Goal: Task Accomplishment & Management: Complete application form

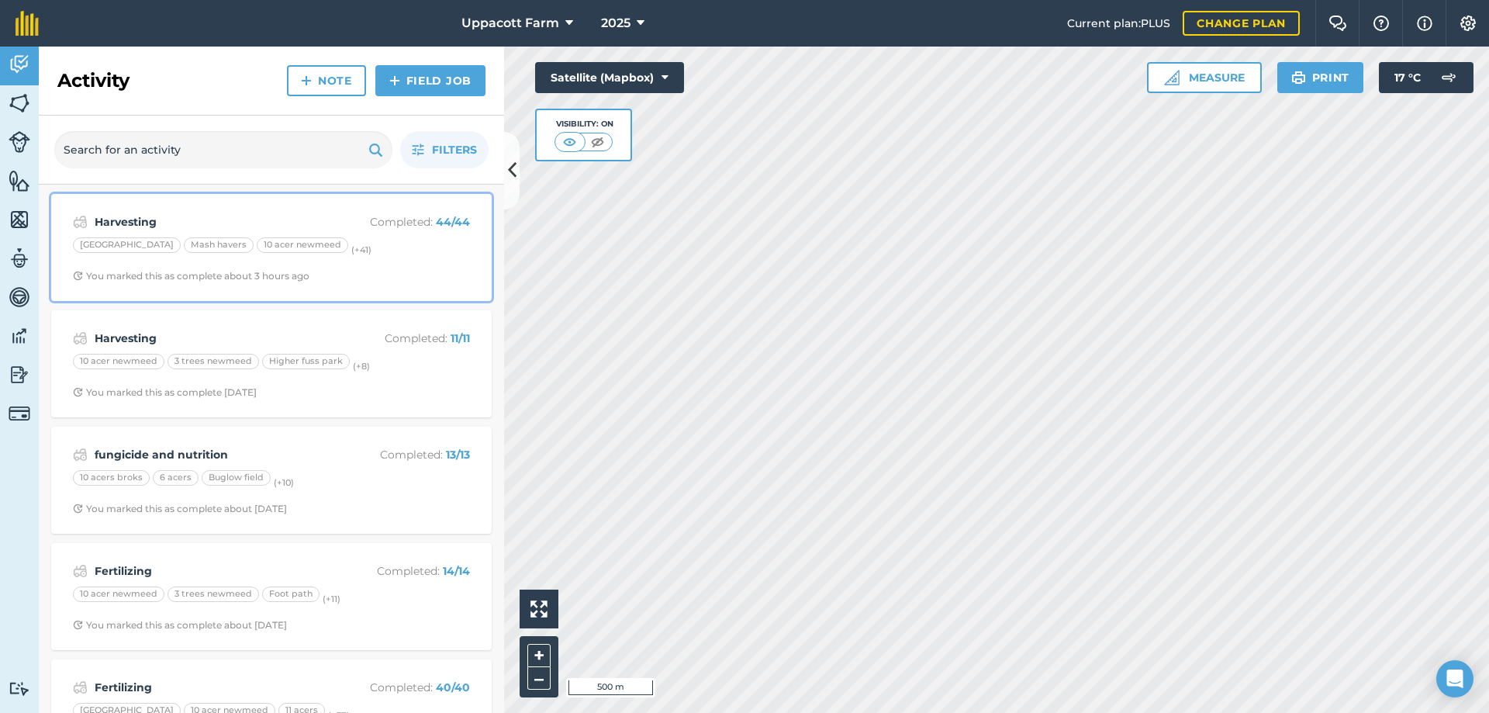
click at [354, 263] on div "Harvesting Completed : 44 / 44 Higher Lake field Mash havers 10 acer newmeed (+…" at bounding box center [271, 247] width 422 height 88
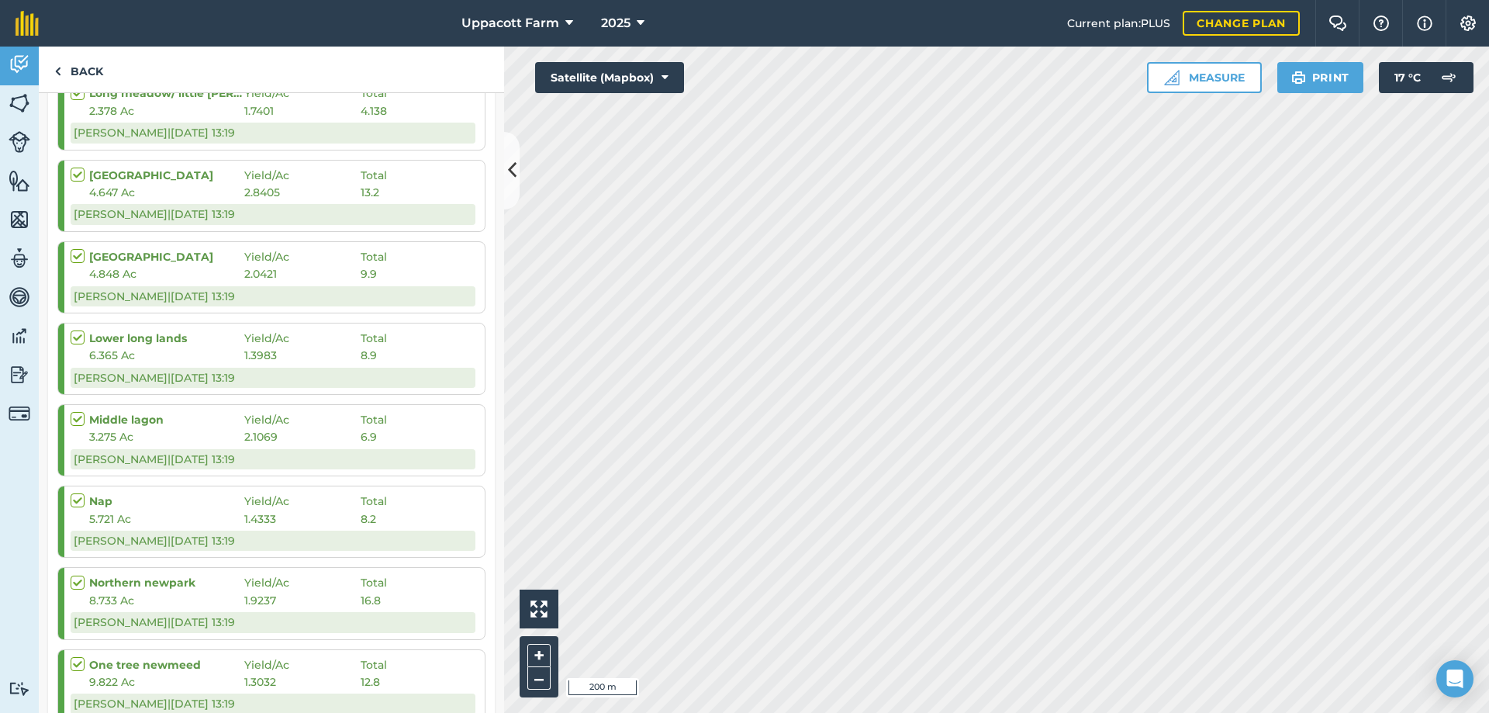
scroll to position [2637, 0]
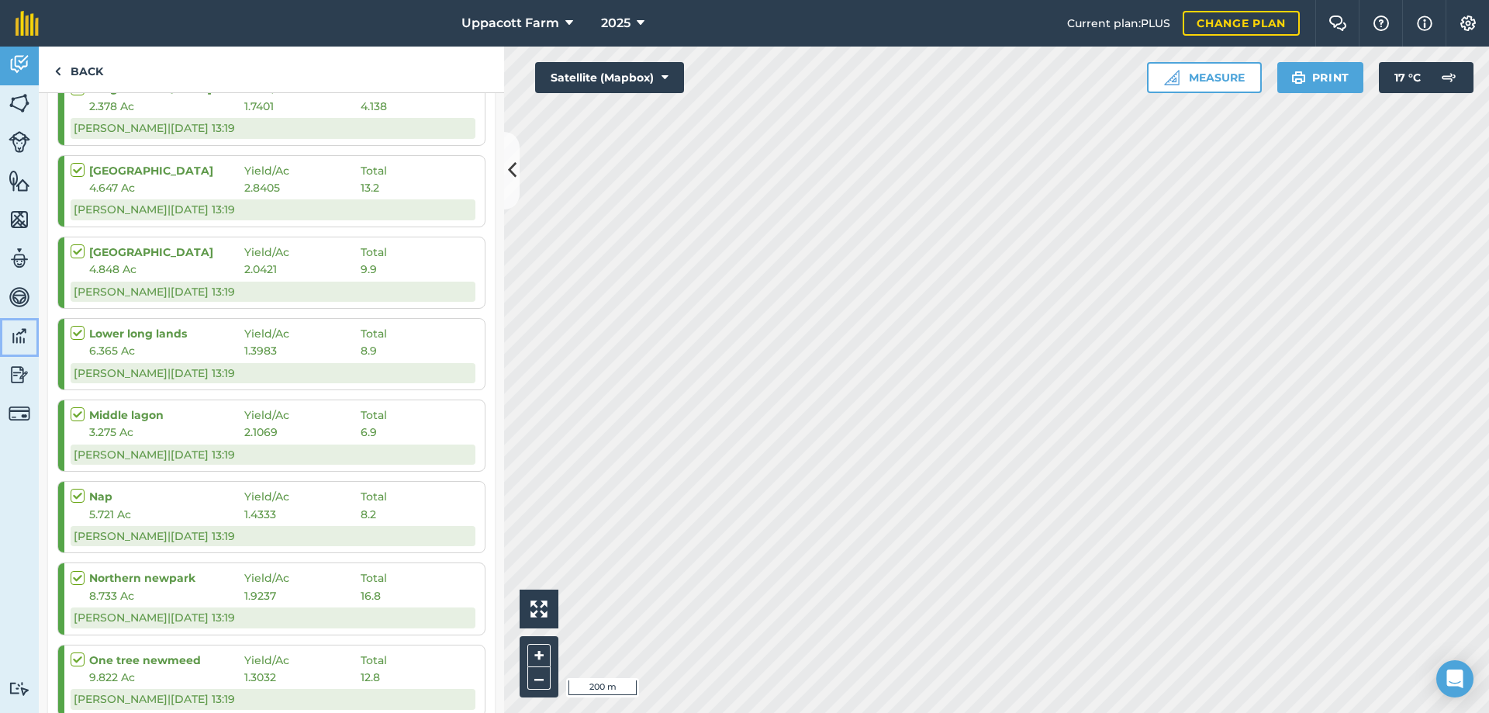
click at [5, 341] on link "Data" at bounding box center [19, 337] width 39 height 39
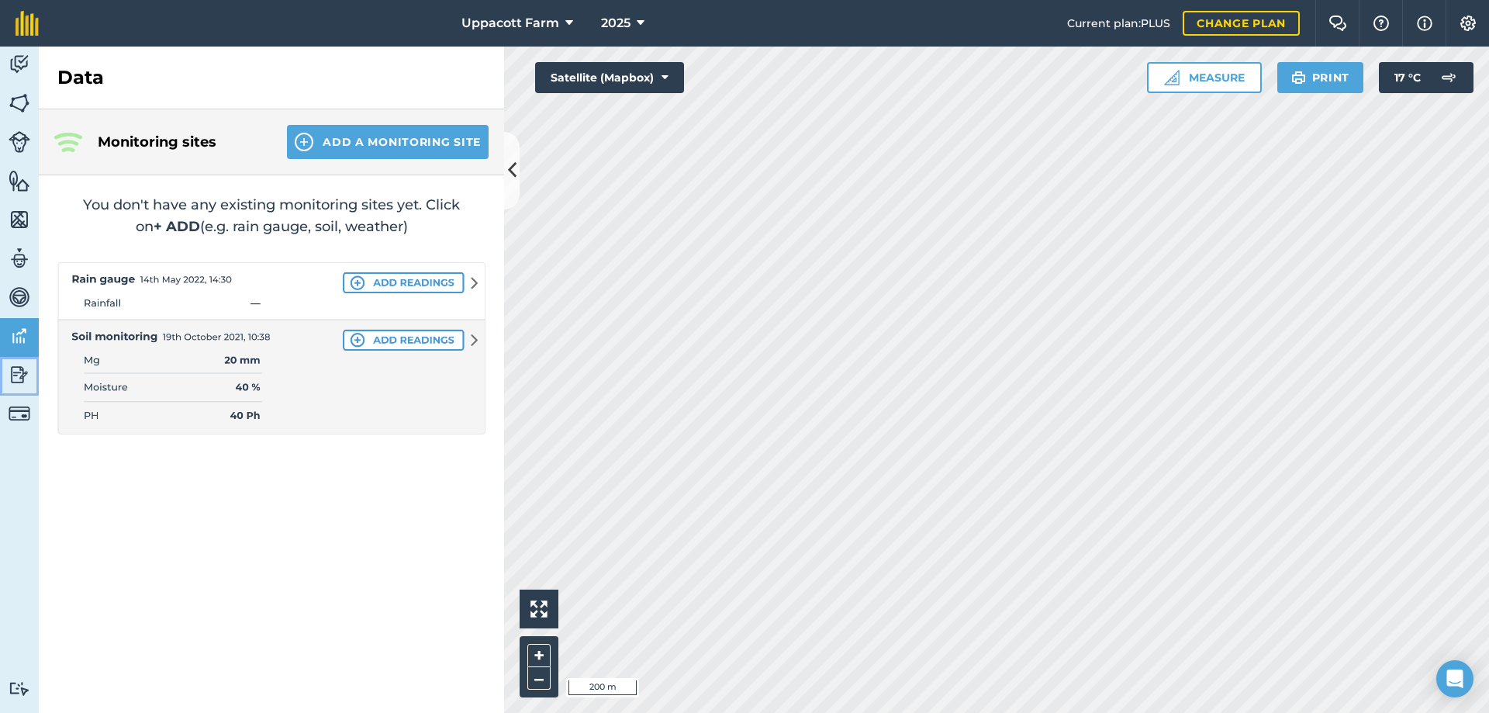
click at [8, 372] on link "Reporting" at bounding box center [19, 376] width 39 height 39
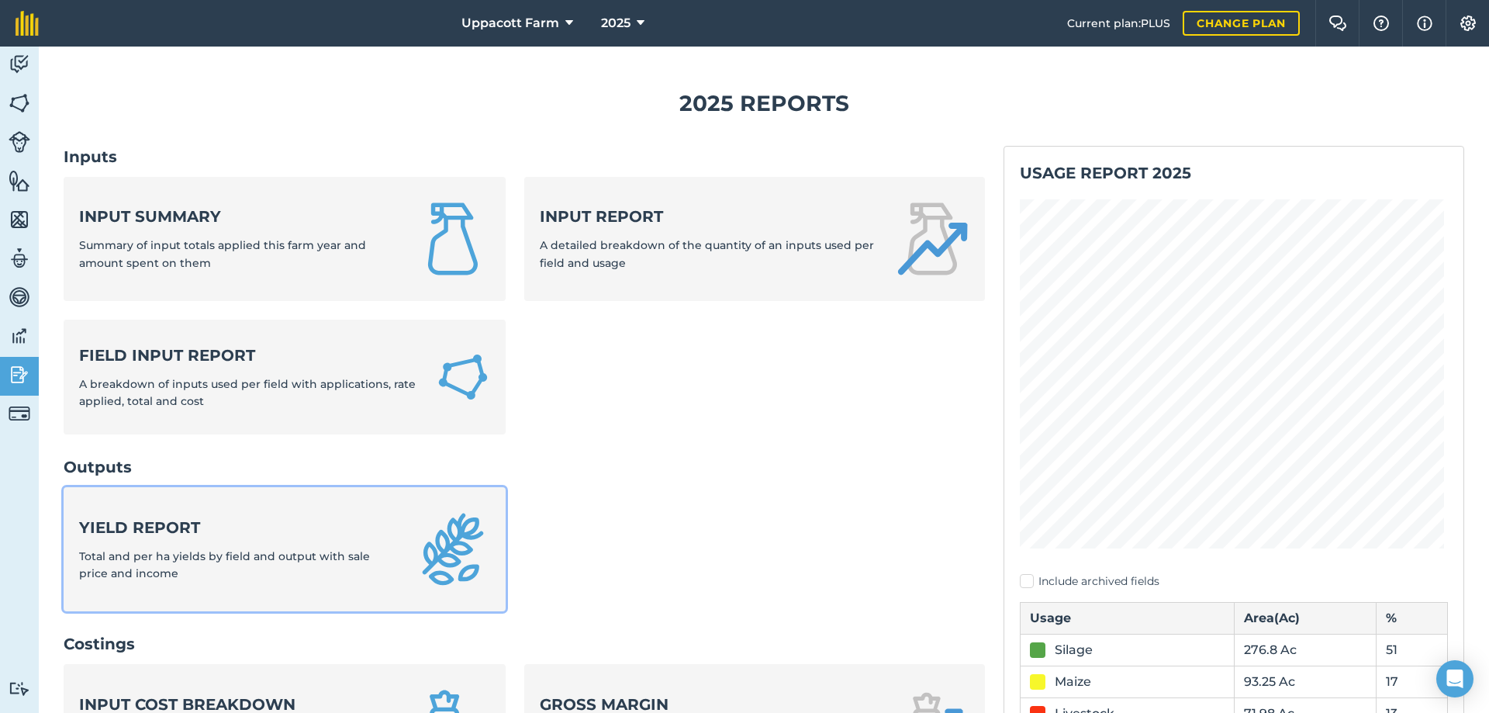
click at [317, 533] on strong "Yield report" at bounding box center [238, 528] width 318 height 22
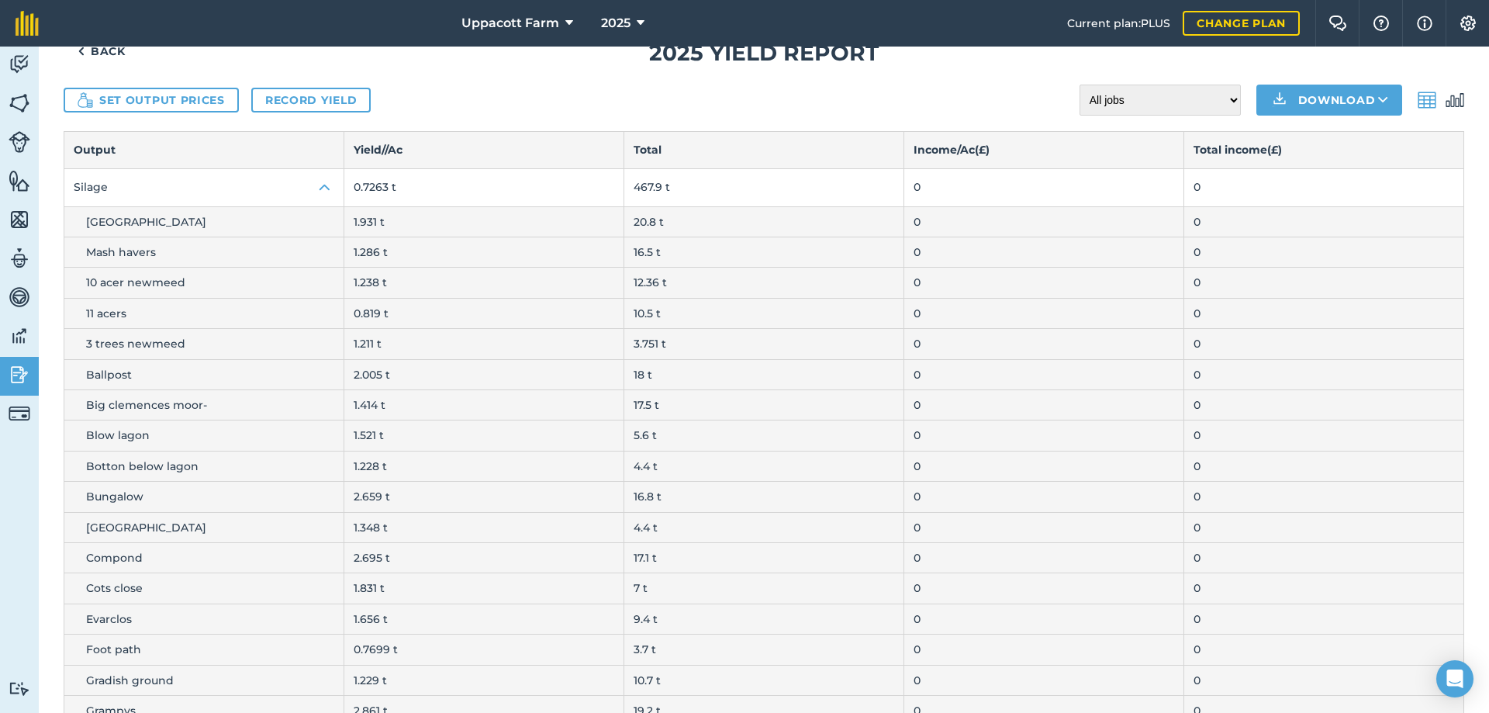
scroll to position [52, 0]
click at [179, 102] on button "Set output prices" at bounding box center [151, 98] width 175 height 25
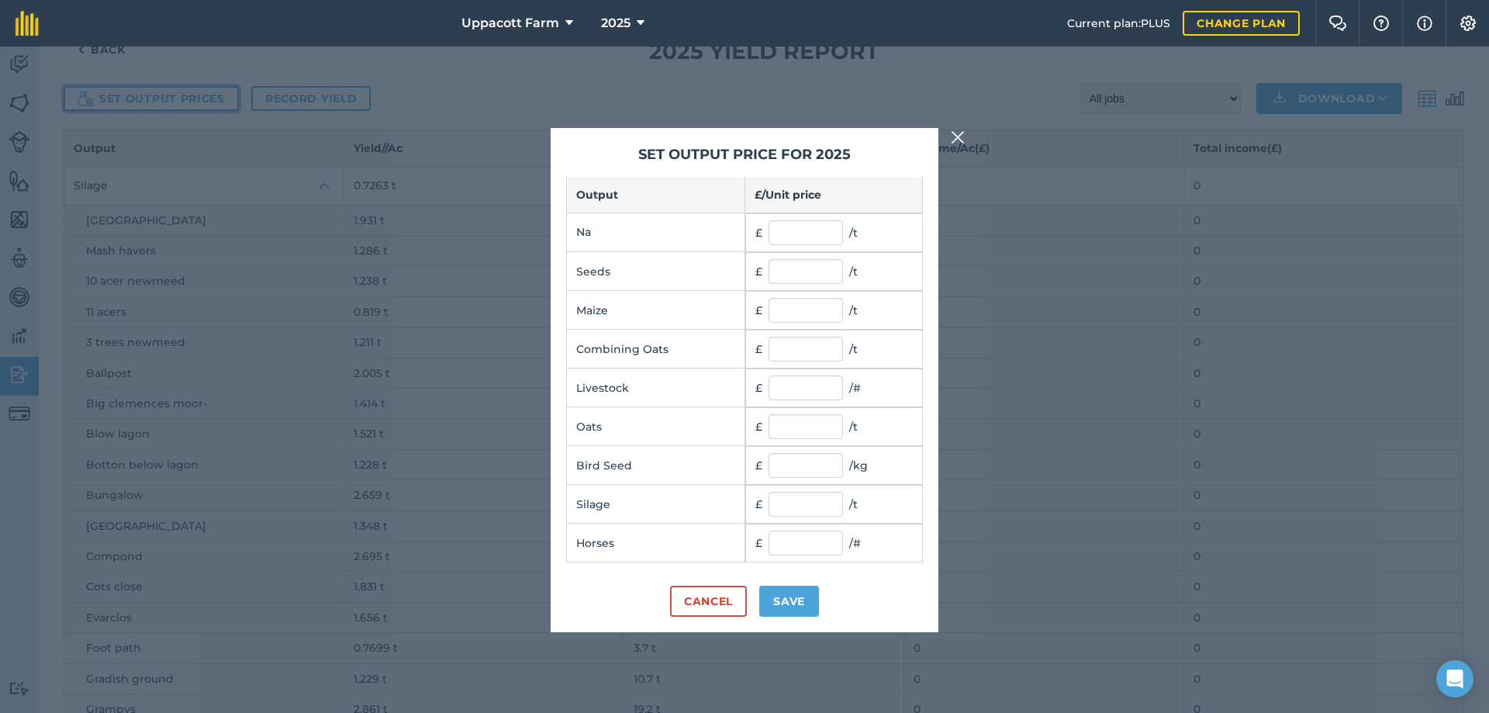
scroll to position [0, 0]
click at [963, 138] on img at bounding box center [958, 137] width 14 height 19
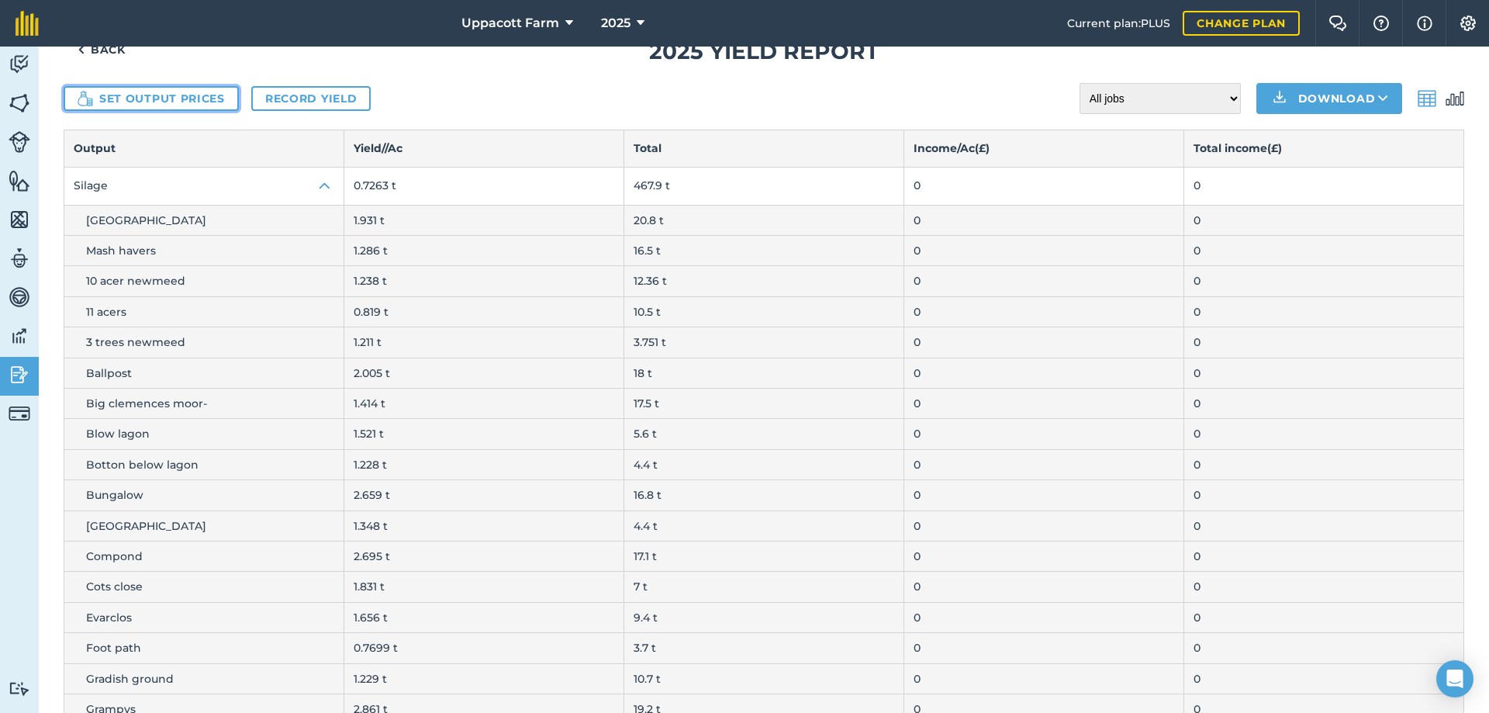
click at [172, 105] on button "Set output prices" at bounding box center [151, 98] width 175 height 25
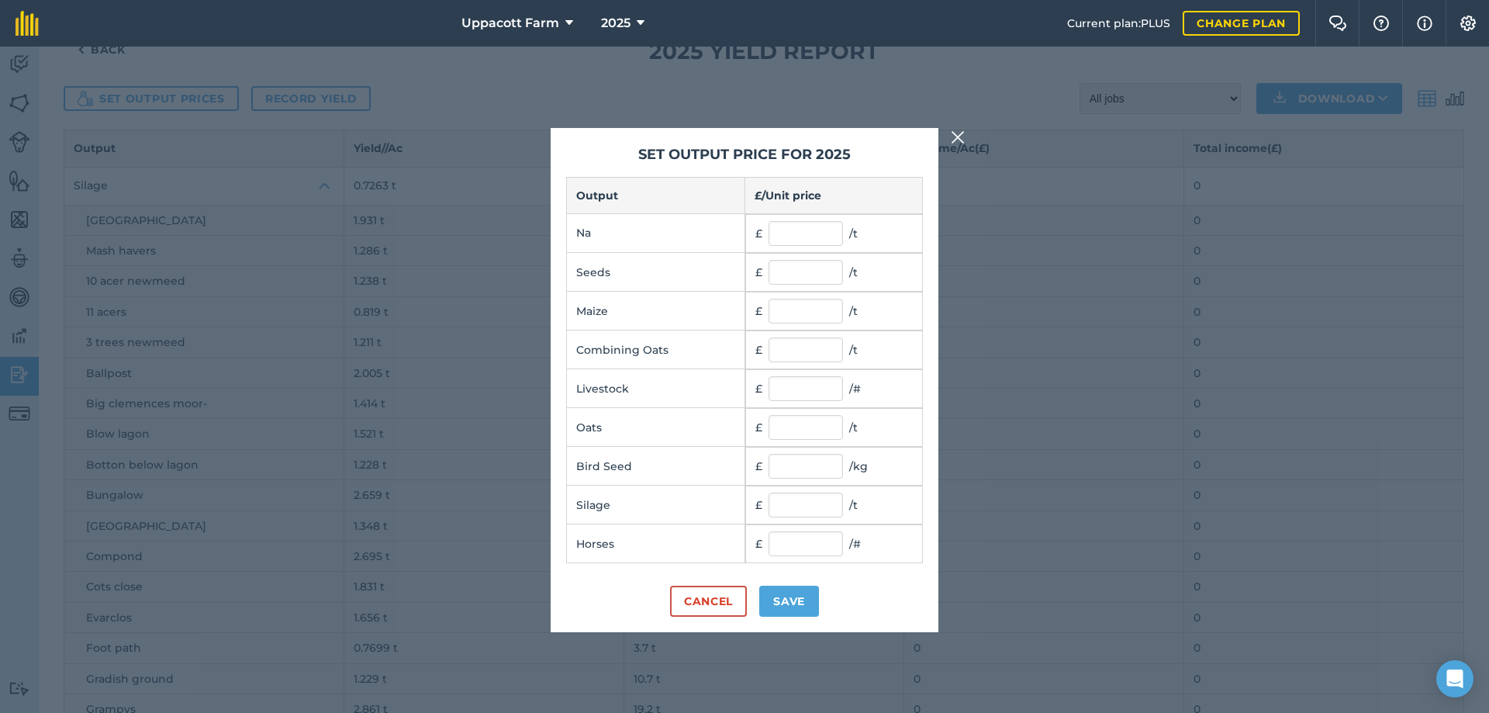
click at [958, 136] on img at bounding box center [958, 137] width 14 height 19
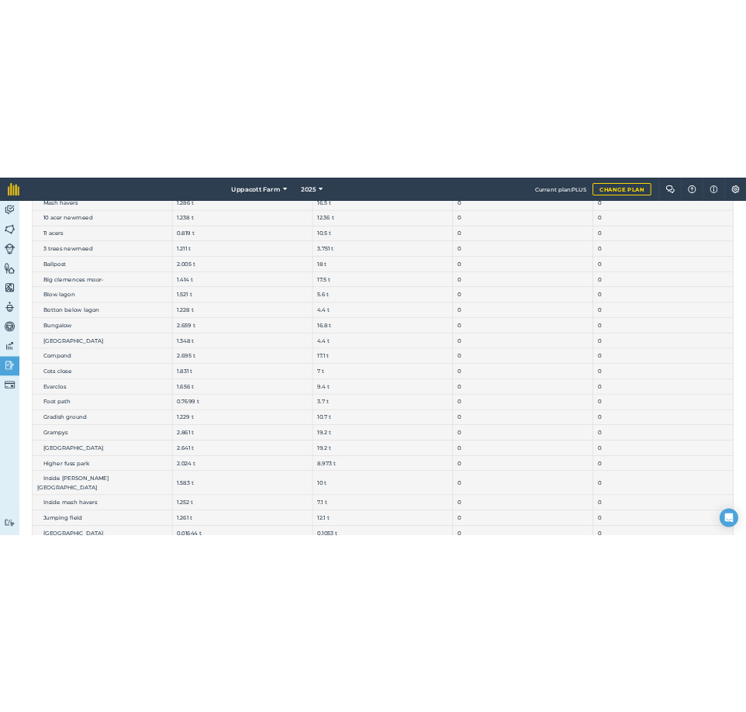
scroll to position [230, 0]
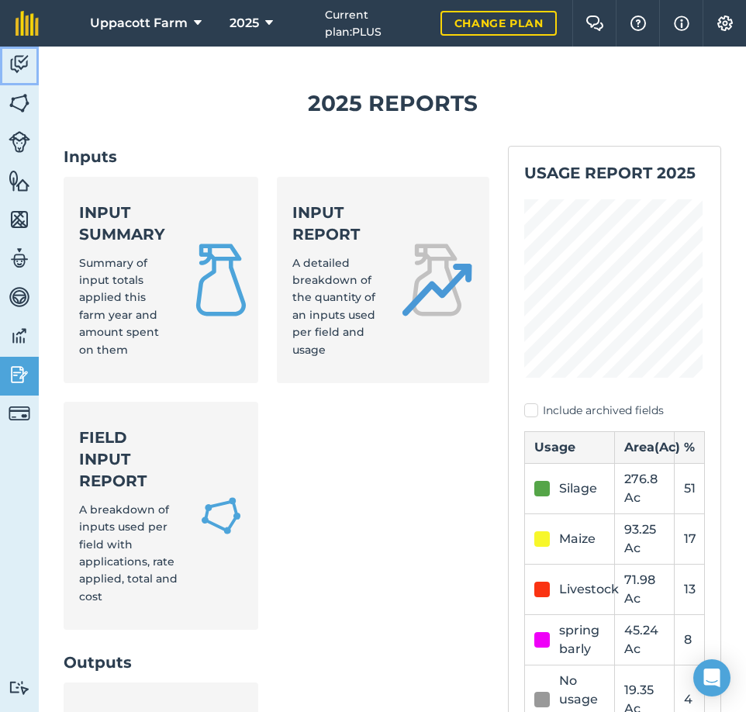
click at [19, 67] on img at bounding box center [20, 64] width 22 height 23
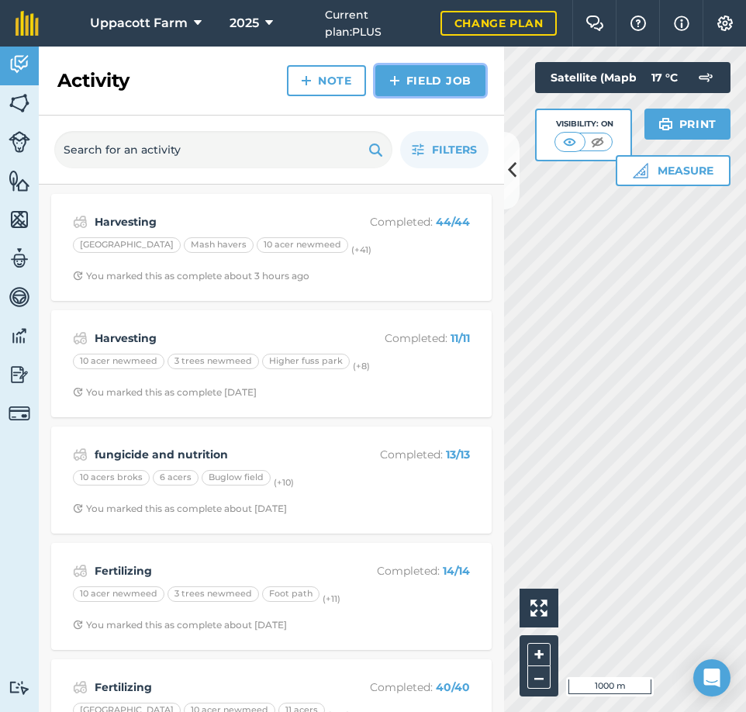
click at [411, 88] on link "Field Job" at bounding box center [430, 80] width 110 height 31
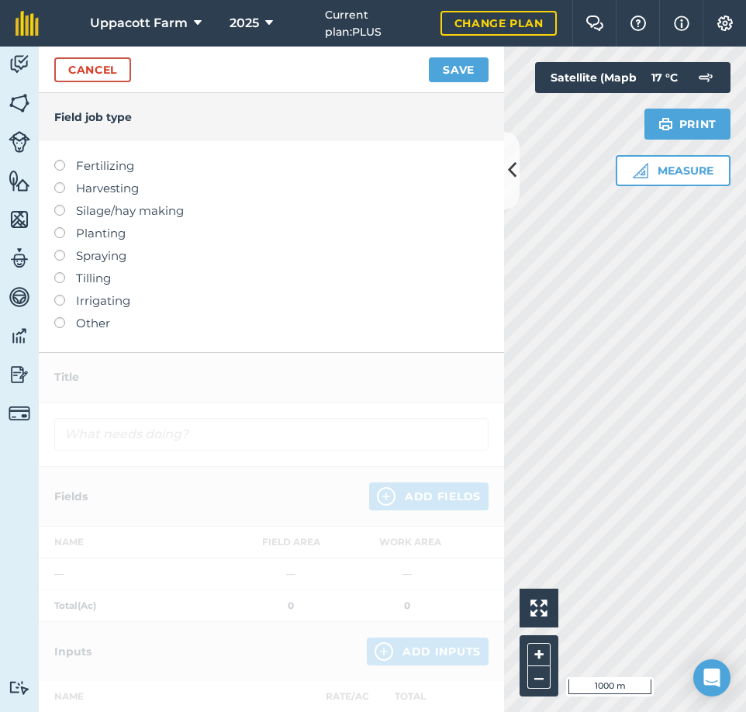
click at [57, 182] on label at bounding box center [65, 182] width 22 height 0
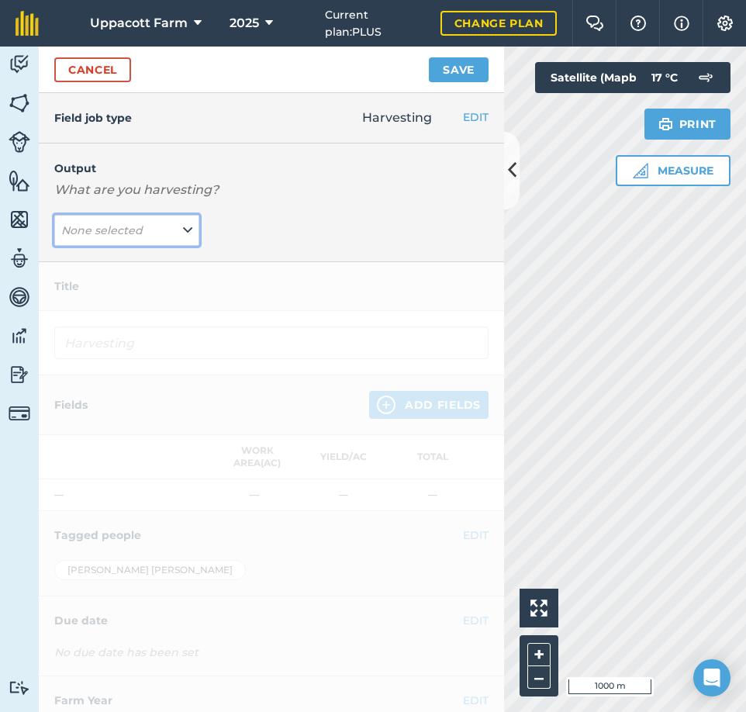
click at [119, 244] on button "None selected" at bounding box center [126, 230] width 145 height 31
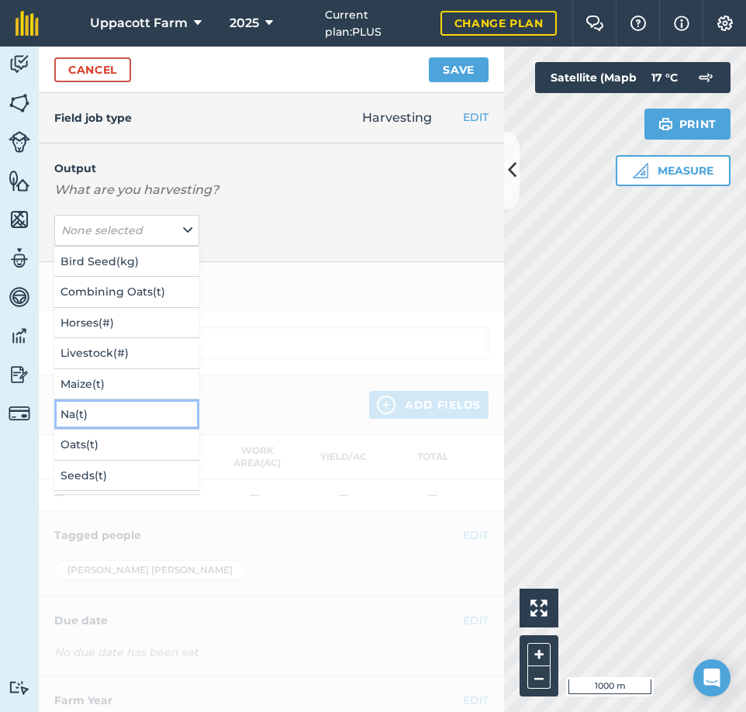
click at [105, 414] on button "Na ( t )" at bounding box center [126, 413] width 145 height 29
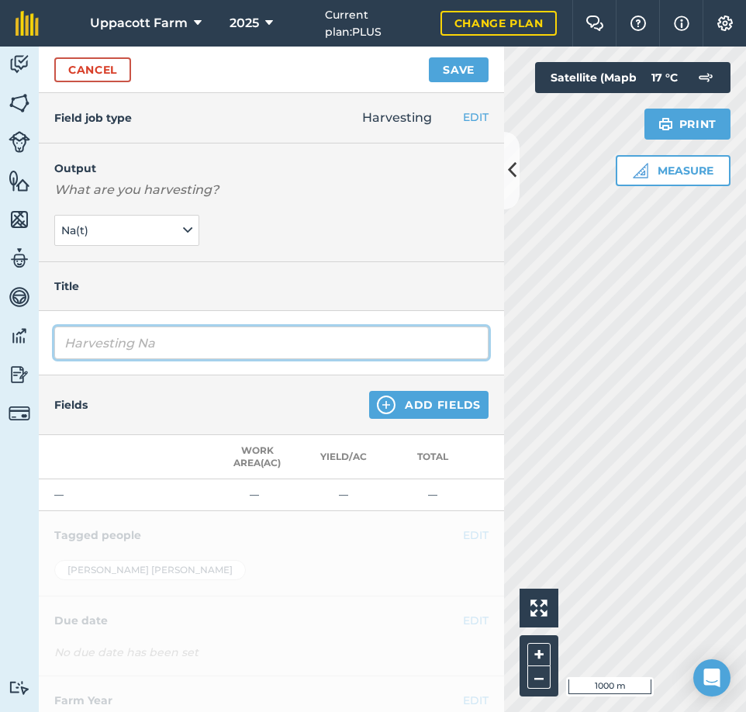
click at [207, 345] on input "Harvesting Na" at bounding box center [271, 343] width 434 height 33
type input "H"
type input "spring barley"
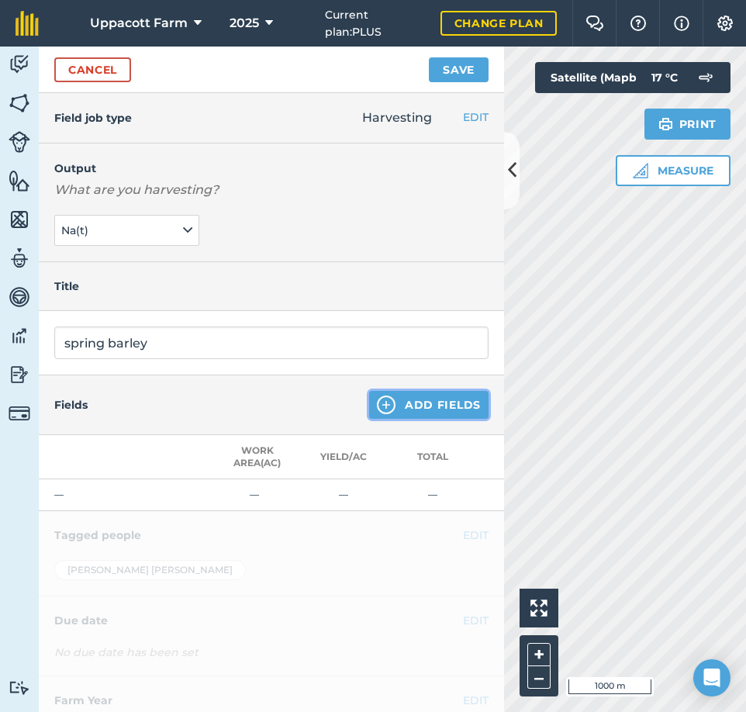
click at [385, 417] on button "Add Fields" at bounding box center [428, 405] width 119 height 28
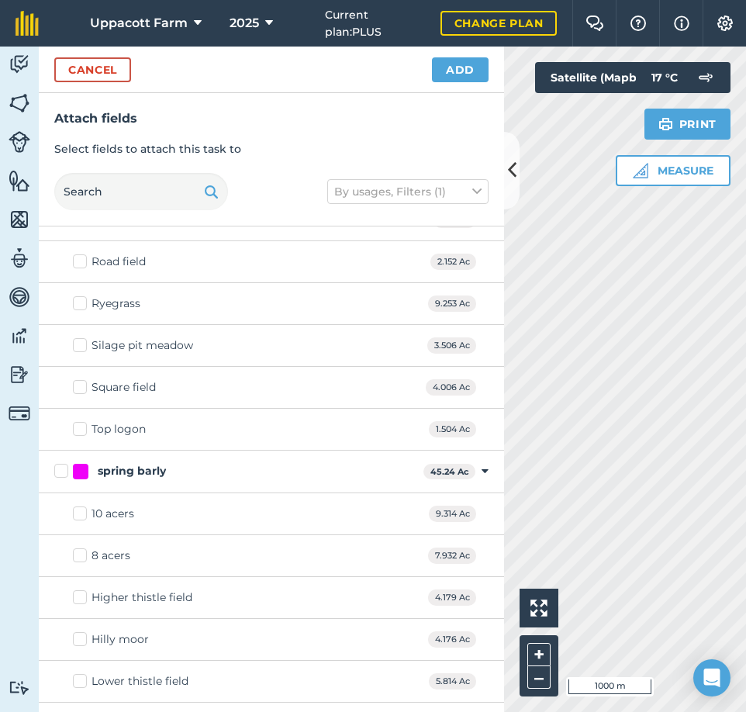
scroll to position [3293, 0]
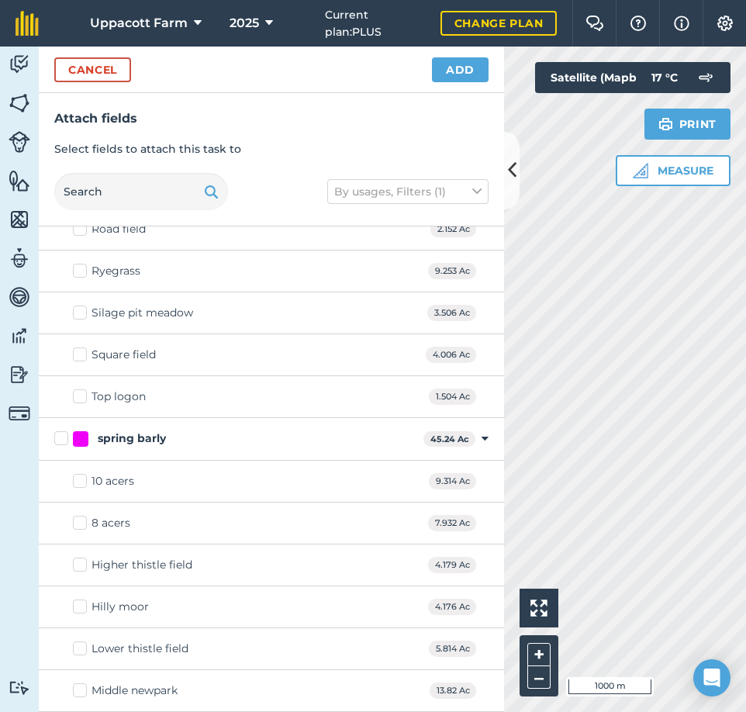
click at [56, 439] on label "spring barly" at bounding box center [235, 438] width 363 height 16
click at [56, 439] on input "spring barly" at bounding box center [59, 435] width 10 height 10
checkbox input "true"
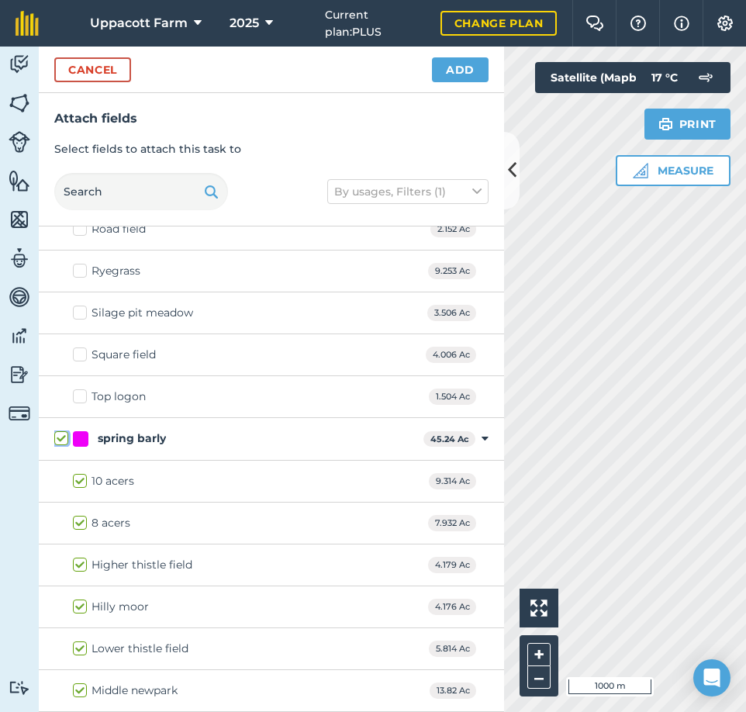
checkbox input "true"
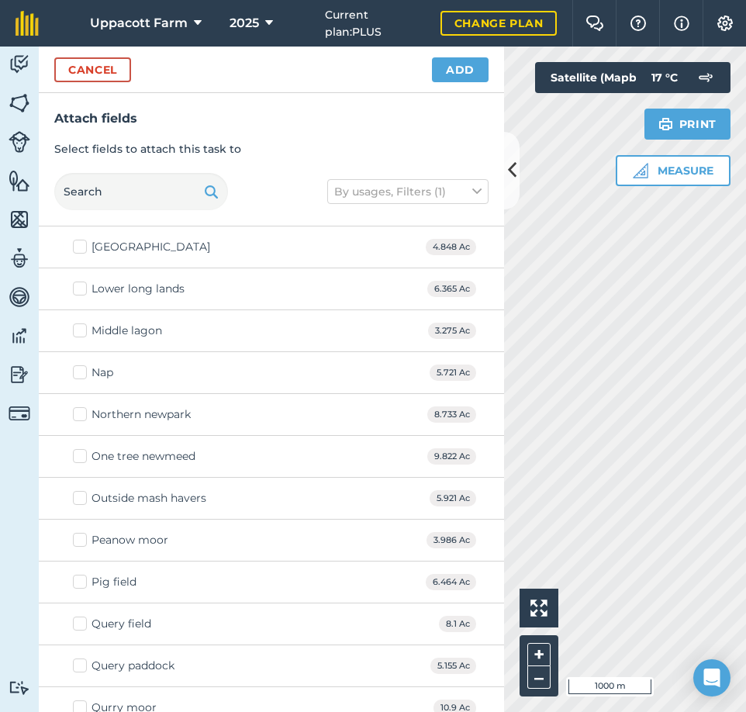
scroll to position [2750, 0]
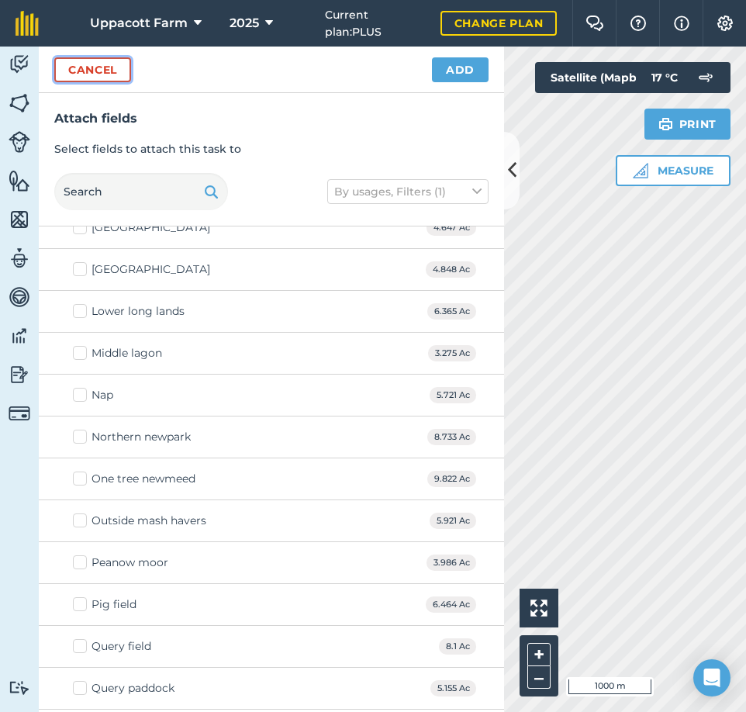
click at [121, 78] on button "Cancel" at bounding box center [92, 69] width 77 height 25
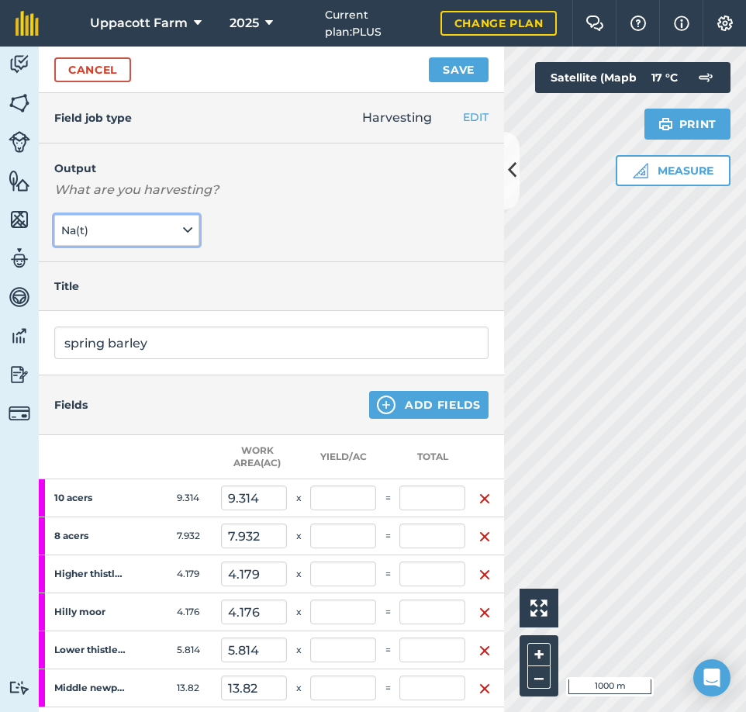
click at [184, 235] on icon at bounding box center [187, 230] width 9 height 17
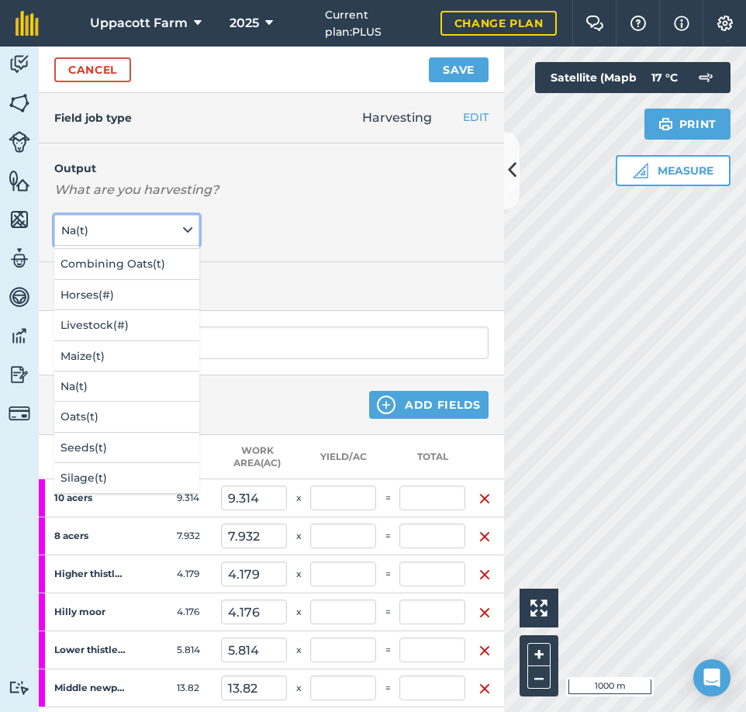
scroll to position [62, 0]
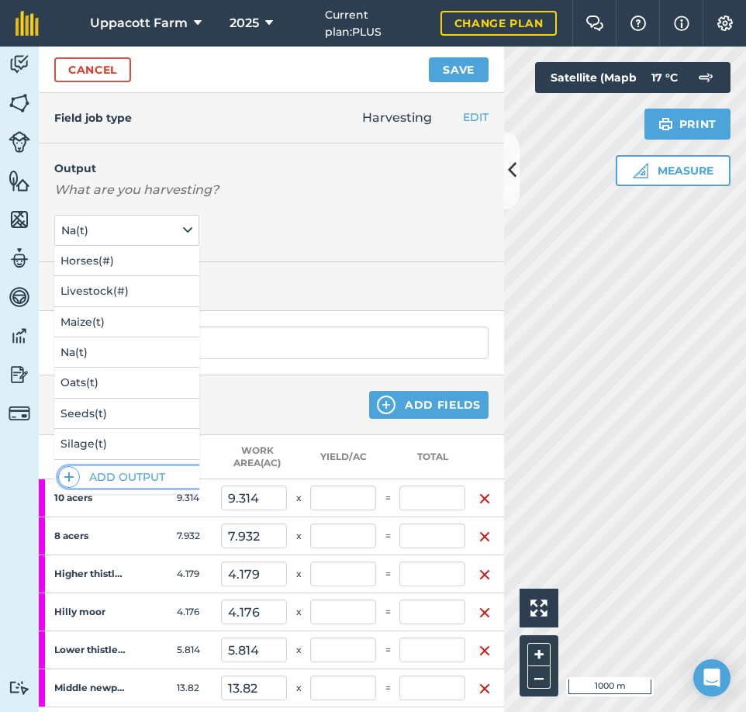
click at [147, 479] on button "Add Output" at bounding box center [128, 477] width 141 height 22
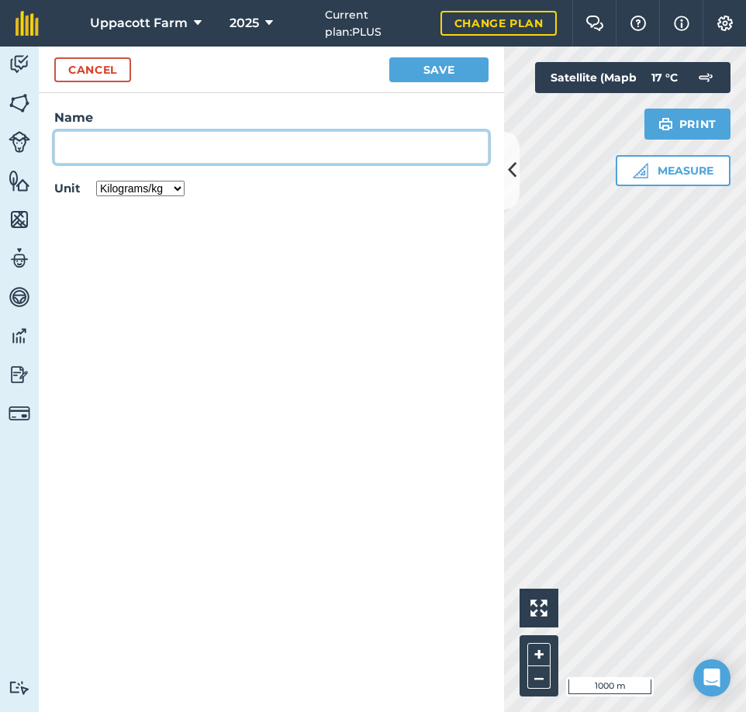
click at [147, 151] on input "Name" at bounding box center [271, 147] width 434 height 33
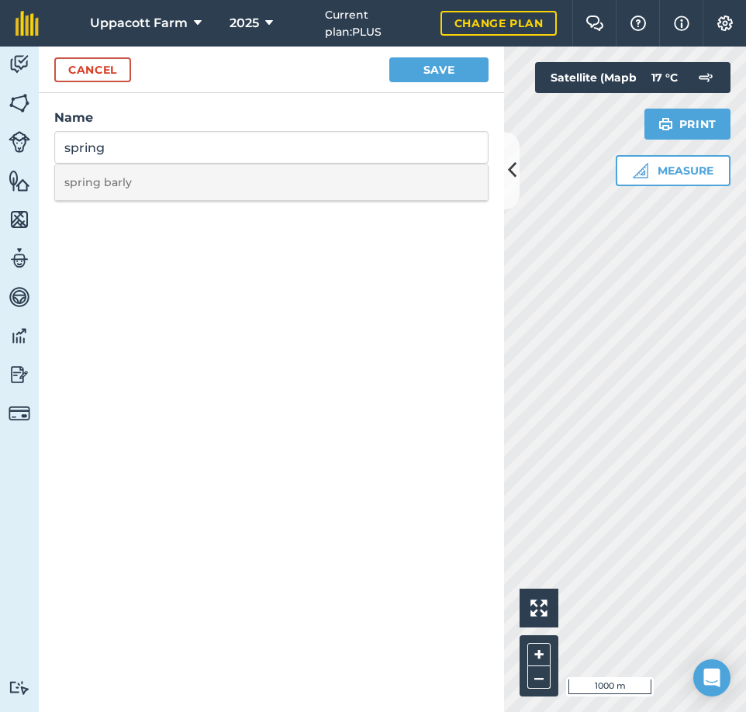
click at [144, 179] on li "spring barly" at bounding box center [271, 182] width 433 height 36
type input "spring barly"
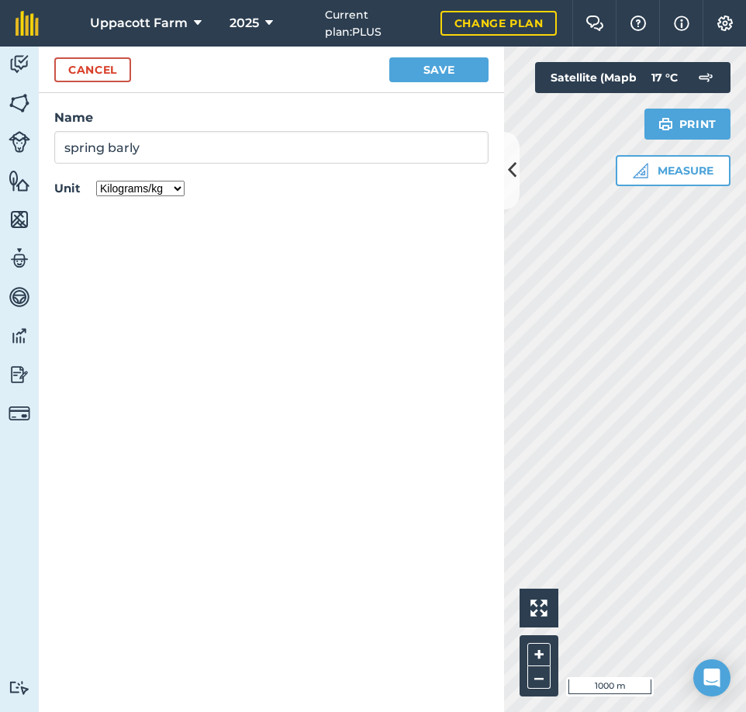
click at [171, 194] on select "Kilograms/kg Metric tonnes/t Litres/L Pounds/lb Imperial tons/t Gallons/gal Bus…" at bounding box center [140, 189] width 88 height 16
select select "METRIC_TONNES"
click at [96, 181] on select "Kilograms/kg Metric tonnes/t Litres/L Pounds/lb Imperial tons/t Gallons/gal Bus…" at bounding box center [140, 189] width 88 height 16
click at [464, 66] on button "Save" at bounding box center [438, 69] width 99 height 25
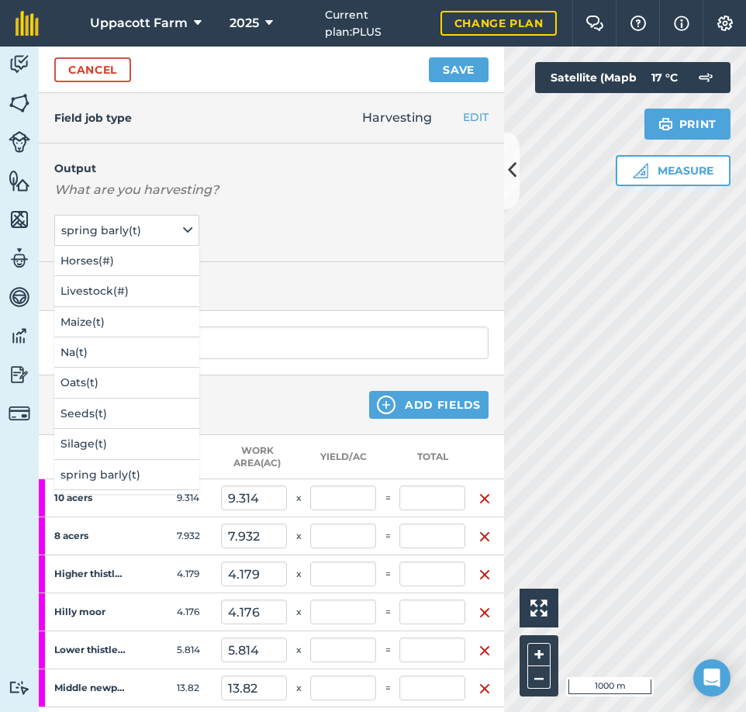
click at [296, 257] on div "Output What are you harvesting? spring barly ( t ) Bird Seed ( kg ) Combining O…" at bounding box center [271, 202] width 465 height 119
click at [192, 233] on button "spring barly ( t )" at bounding box center [126, 230] width 145 height 31
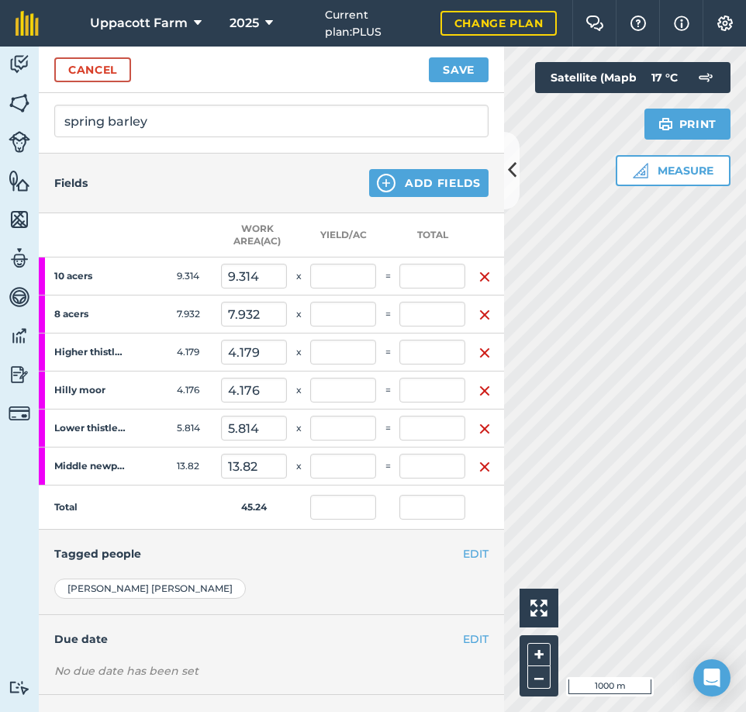
scroll to position [221, 0]
click at [430, 282] on input "text" at bounding box center [432, 276] width 66 height 25
click at [434, 282] on input "text" at bounding box center [432, 276] width 66 height 25
type input "24"
type input "2.577"
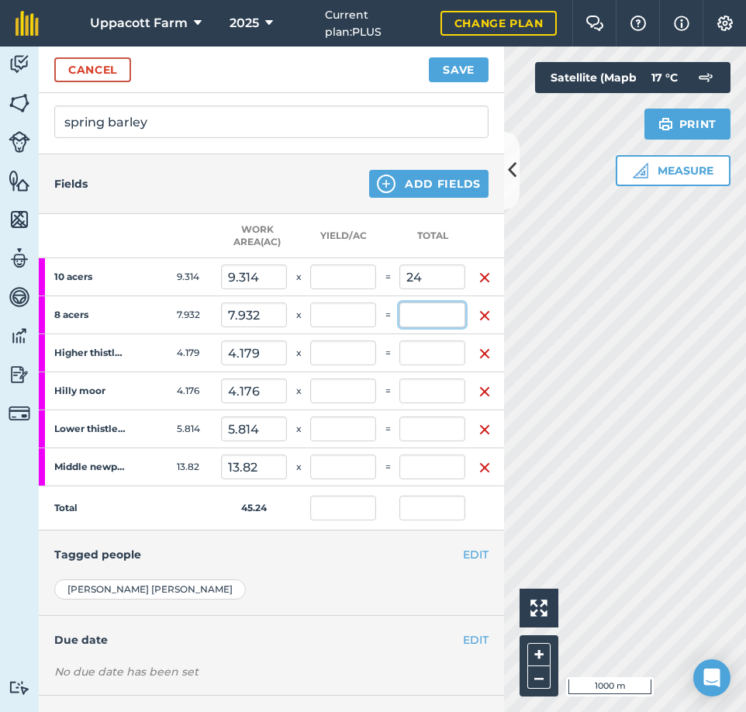
type input "0.531"
type input "24"
click at [448, 315] on input "text" at bounding box center [432, 314] width 66 height 25
type input "21"
type input "2.648"
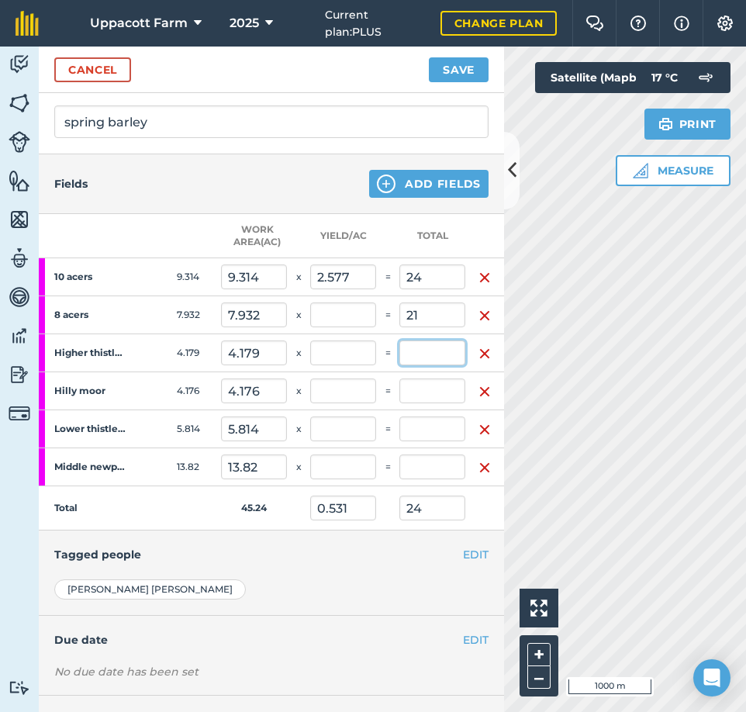
type input "0.995"
type input "45"
click at [415, 345] on input "text" at bounding box center [432, 353] width 66 height 25
type input "9"
click at [433, 396] on input "text" at bounding box center [432, 391] width 66 height 25
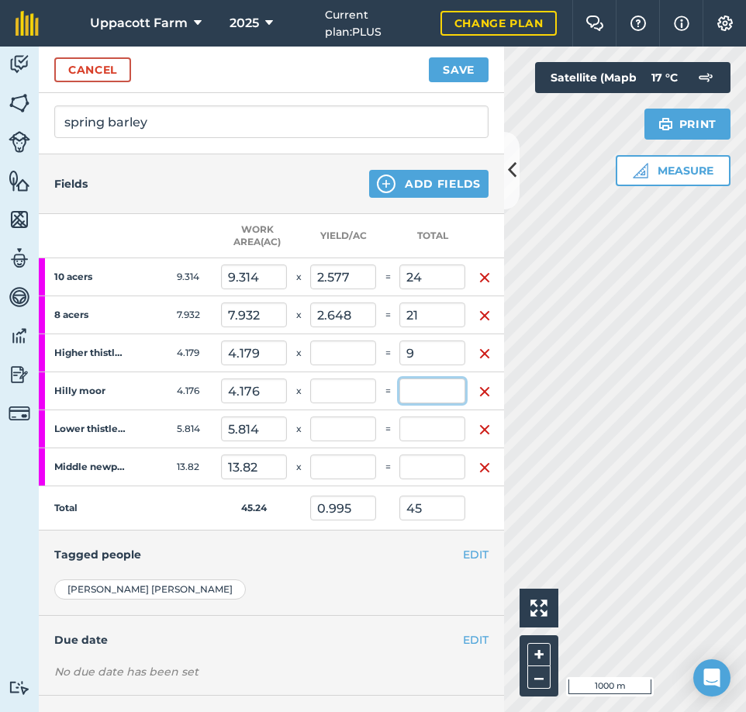
type input "2.154"
type input "1.194"
type input "54"
type input "10"
type input "2.395"
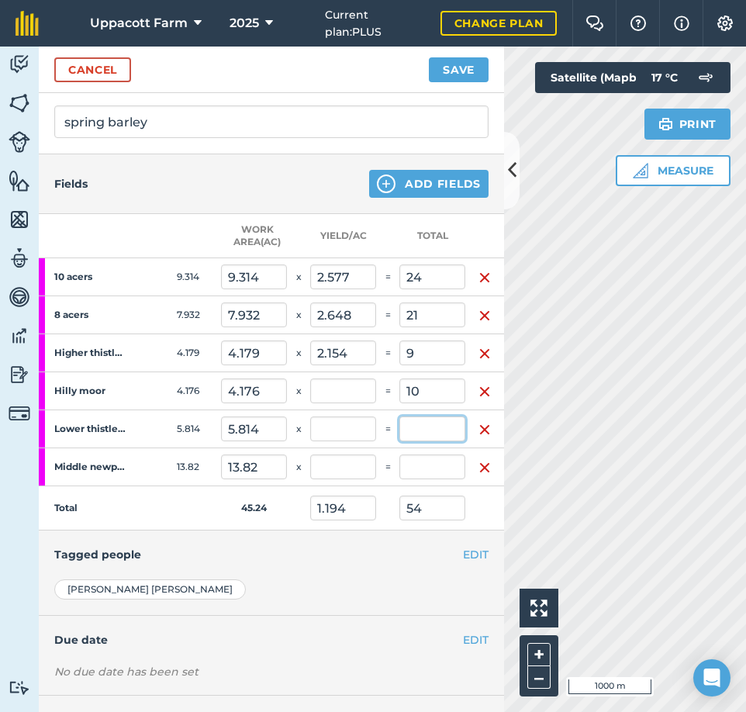
type input "1.415"
type input "64"
click at [430, 427] on input "text" at bounding box center [432, 429] width 66 height 25
type input "14"
type input "2.408"
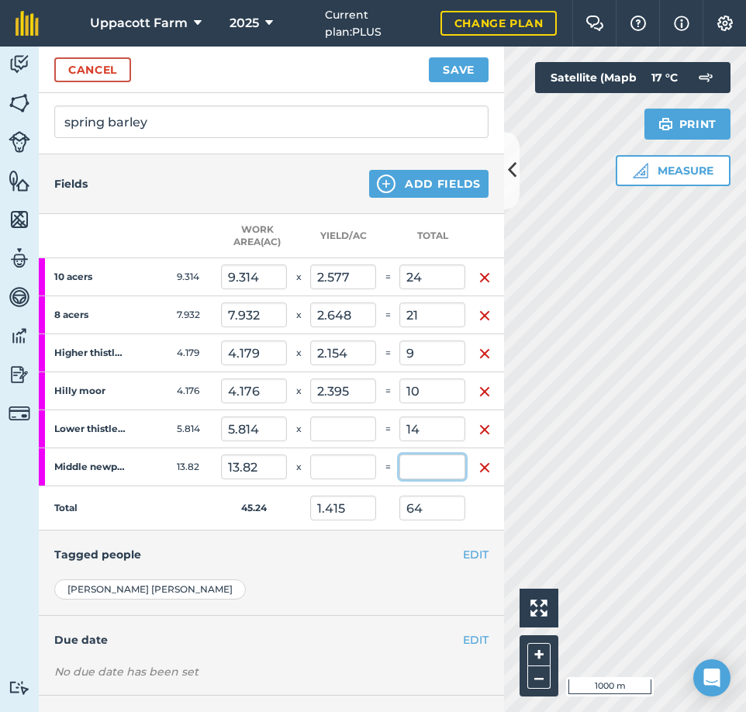
type input "1.724"
type input "78"
click at [427, 472] on input "text" at bounding box center [432, 467] width 66 height 25
type input "34"
type input "2.46"
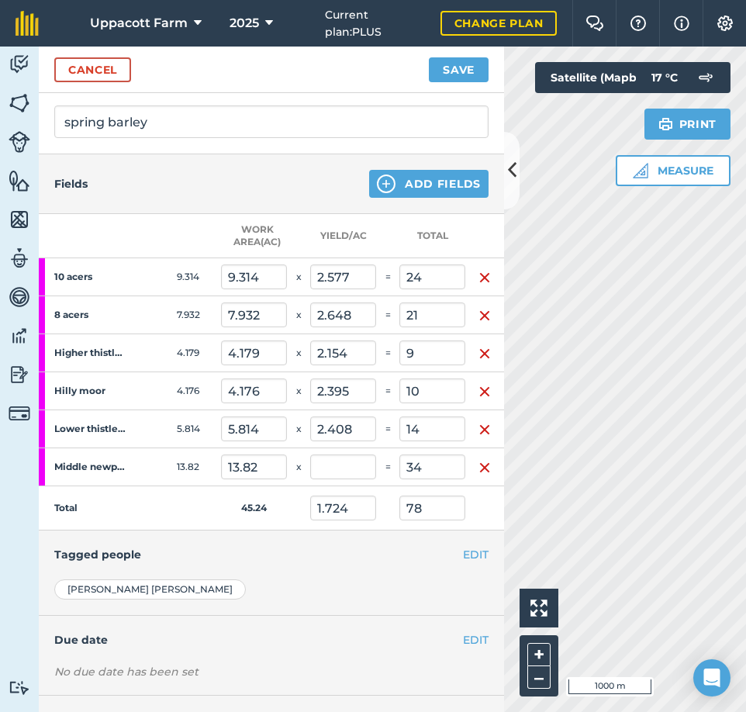
type input "2.476"
type input "112"
click at [419, 539] on div "EDIT Tagged people" at bounding box center [271, 555] width 465 height 48
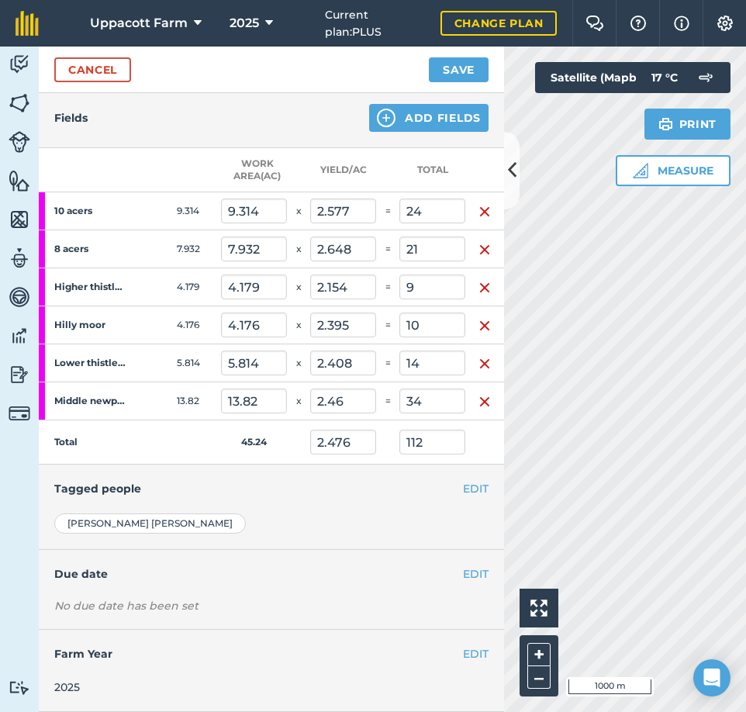
scroll to position [299, 0]
click at [466, 565] on button "EDIT" at bounding box center [476, 573] width 26 height 17
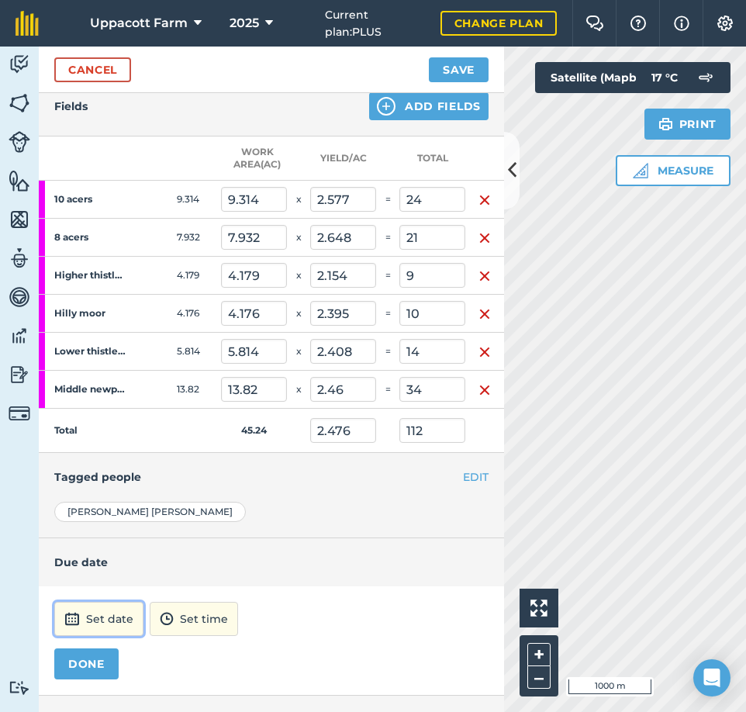
click at [119, 614] on button "Set date" at bounding box center [98, 619] width 89 height 34
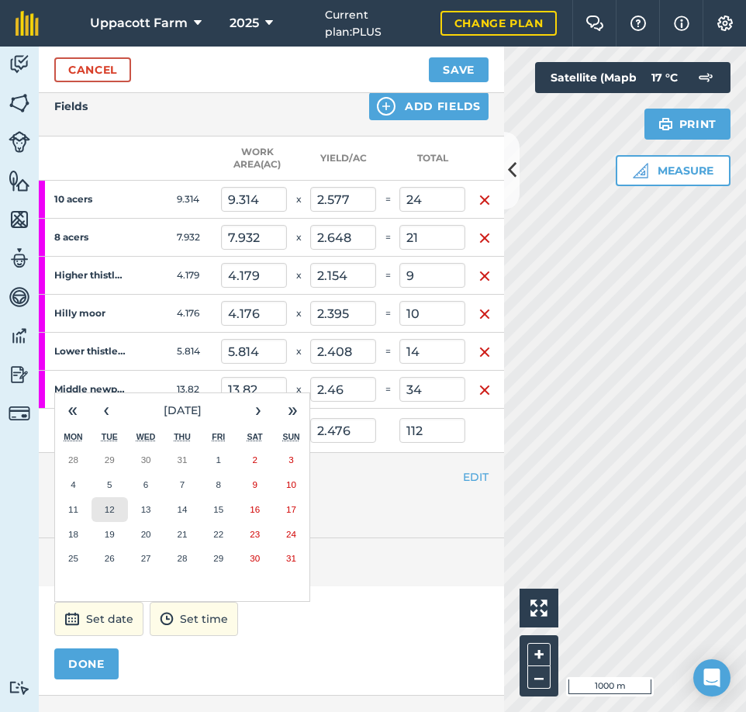
click at [112, 512] on abbr "12" at bounding box center [110, 509] width 10 height 10
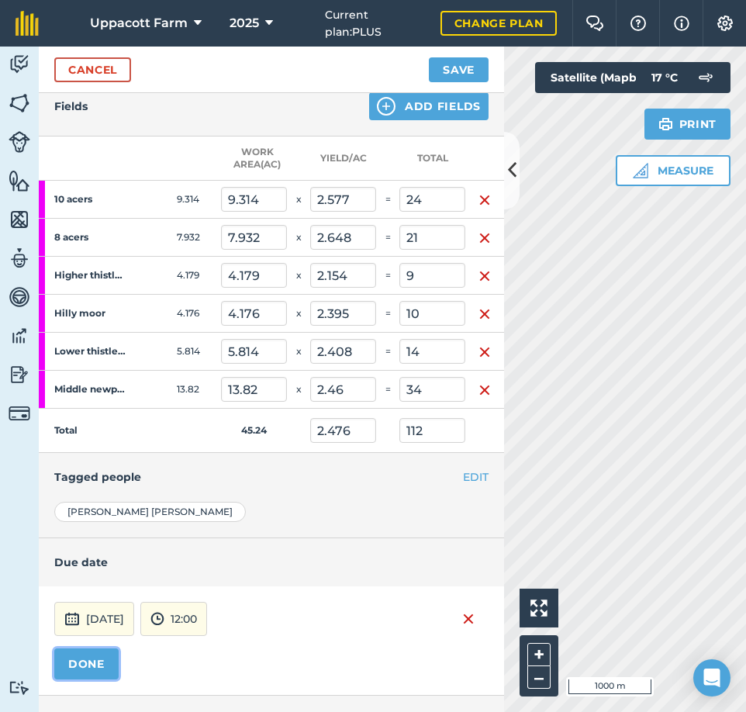
click at [78, 664] on button "DONE" at bounding box center [86, 663] width 64 height 31
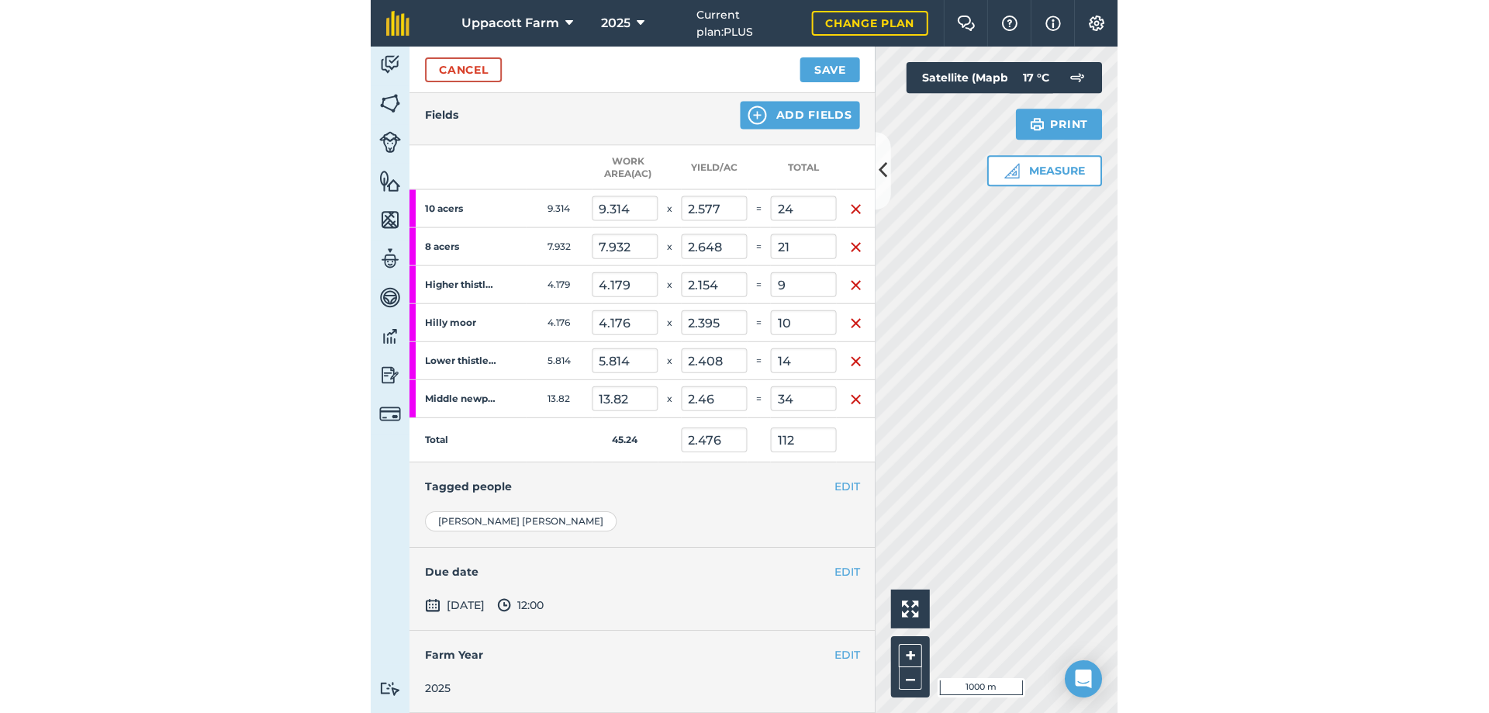
scroll to position [302, 0]
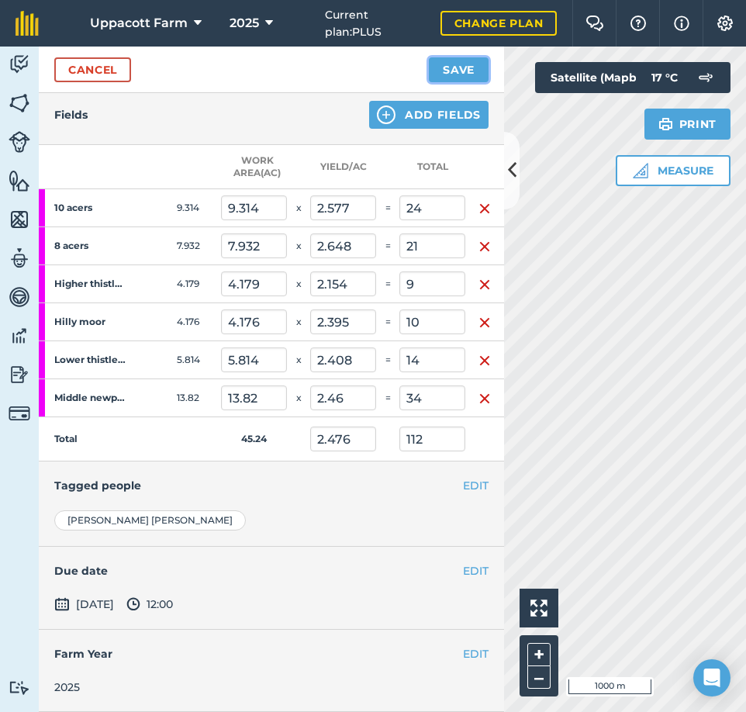
click at [445, 68] on button "Save" at bounding box center [459, 69] width 60 height 25
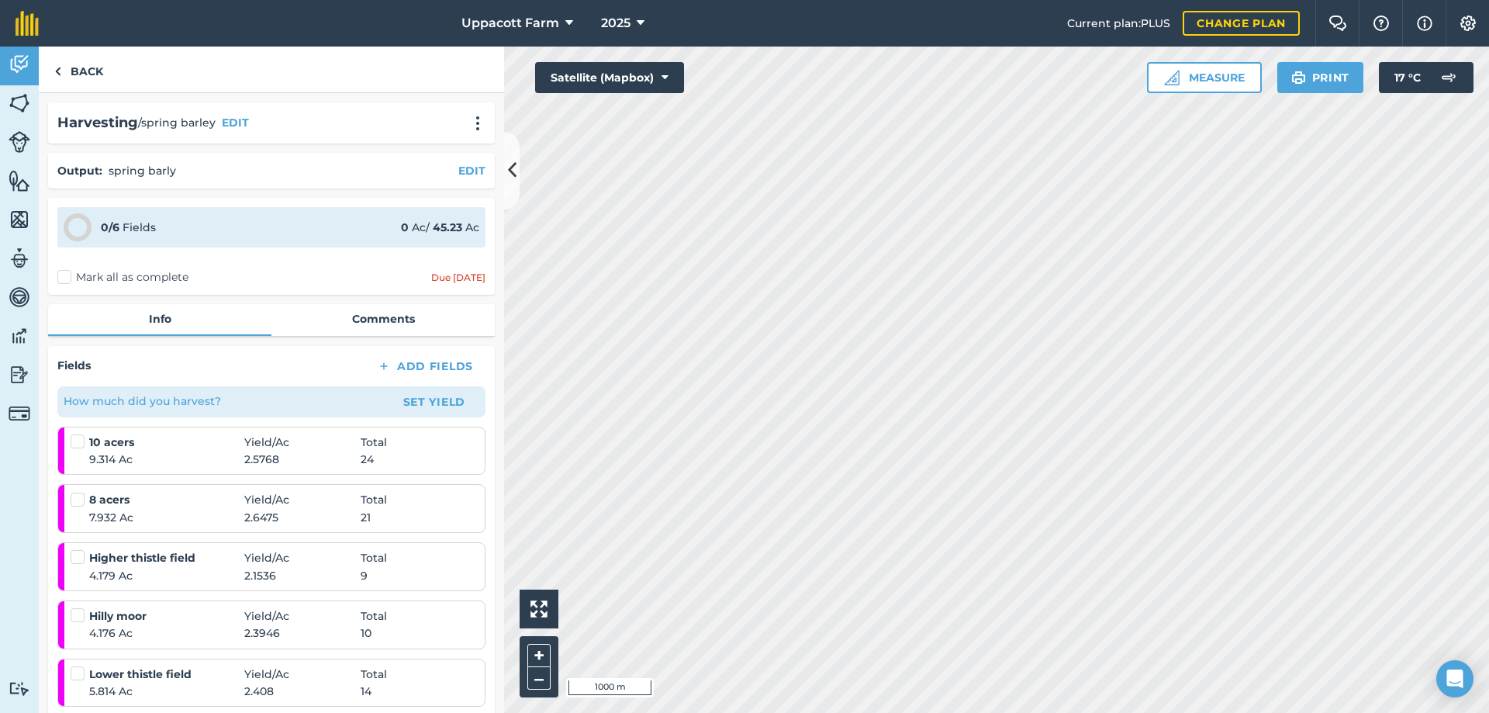
click at [67, 274] on label "Mark all as complete" at bounding box center [122, 277] width 131 height 16
click at [67, 274] on input "Mark all as complete" at bounding box center [62, 274] width 10 height 10
checkbox input "false"
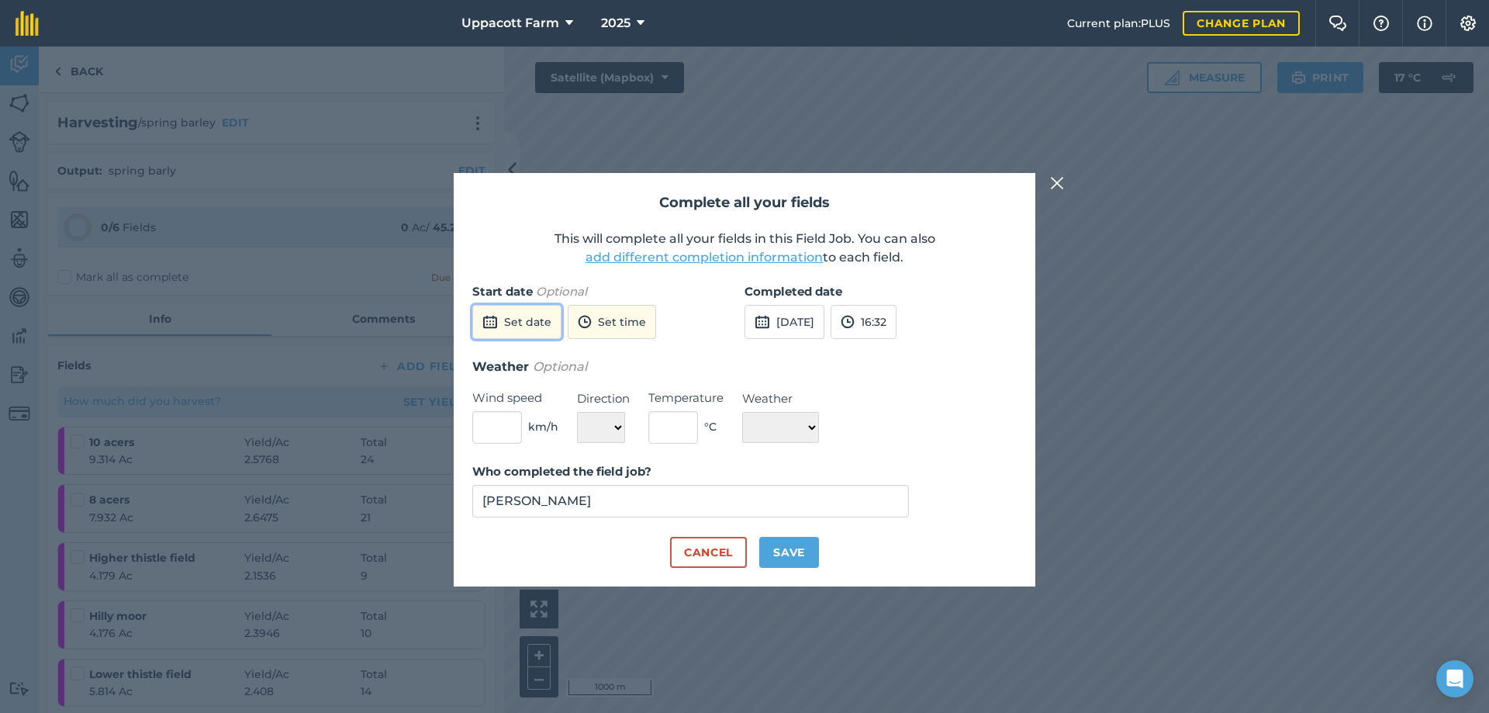
click at [541, 331] on button "Set date" at bounding box center [516, 322] width 89 height 34
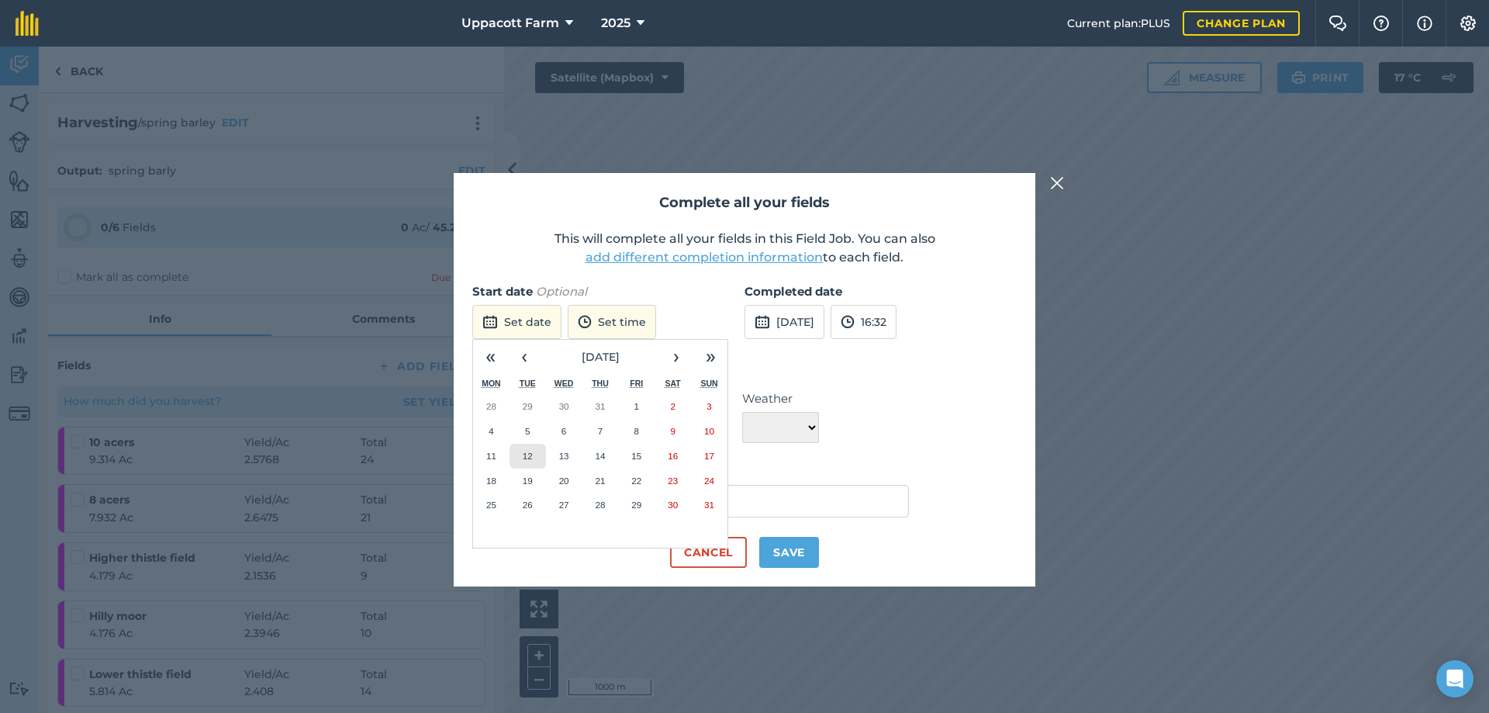
click at [525, 457] on abbr "12" at bounding box center [528, 456] width 10 height 10
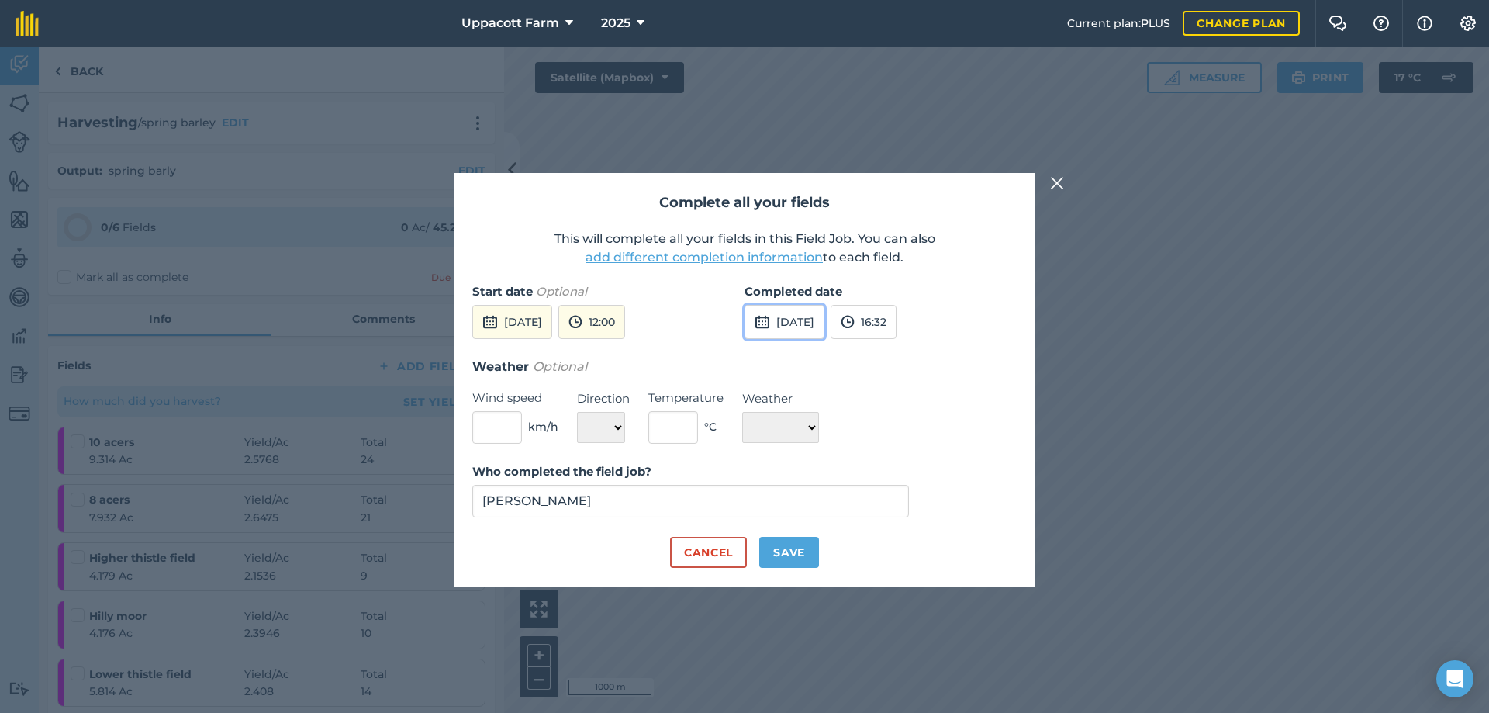
click at [811, 327] on button "[DATE]" at bounding box center [785, 322] width 80 height 34
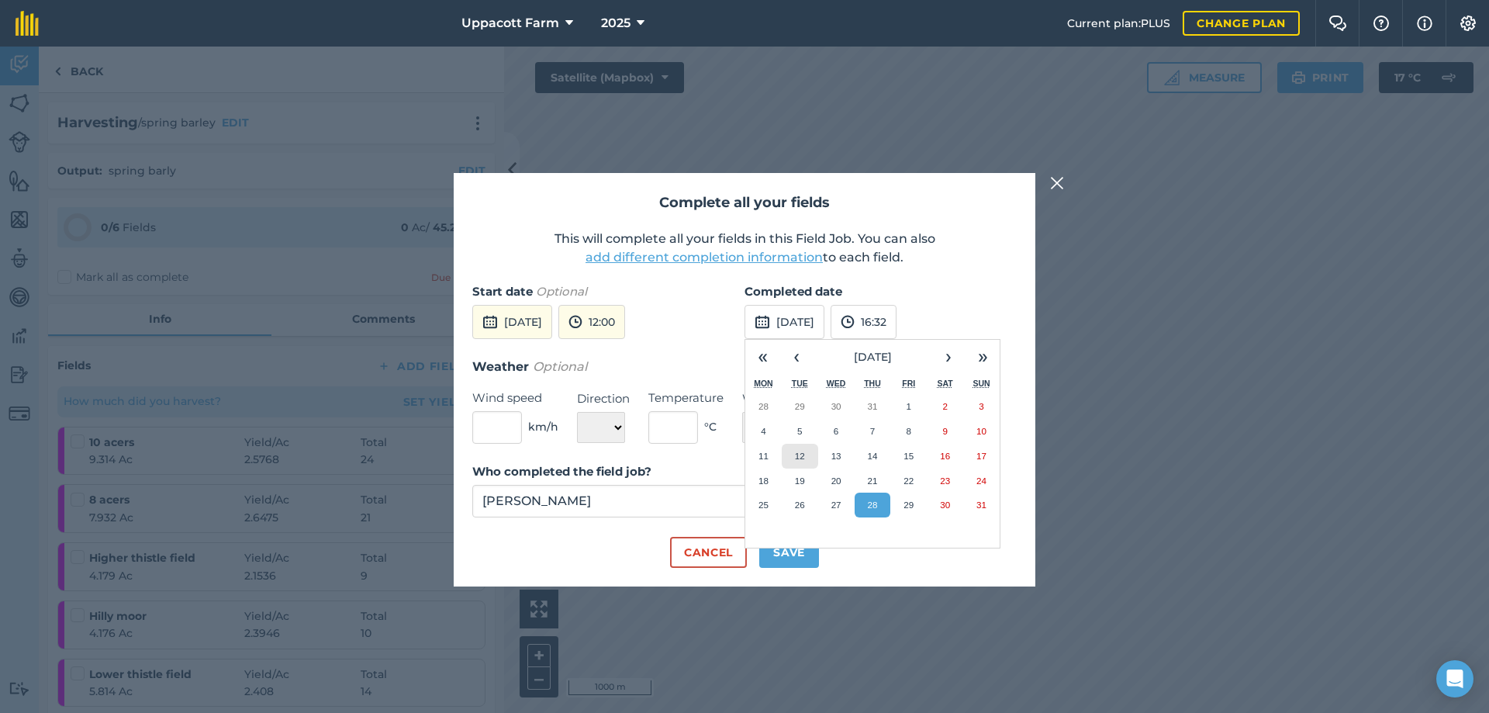
click at [800, 451] on abbr "12" at bounding box center [800, 456] width 10 height 10
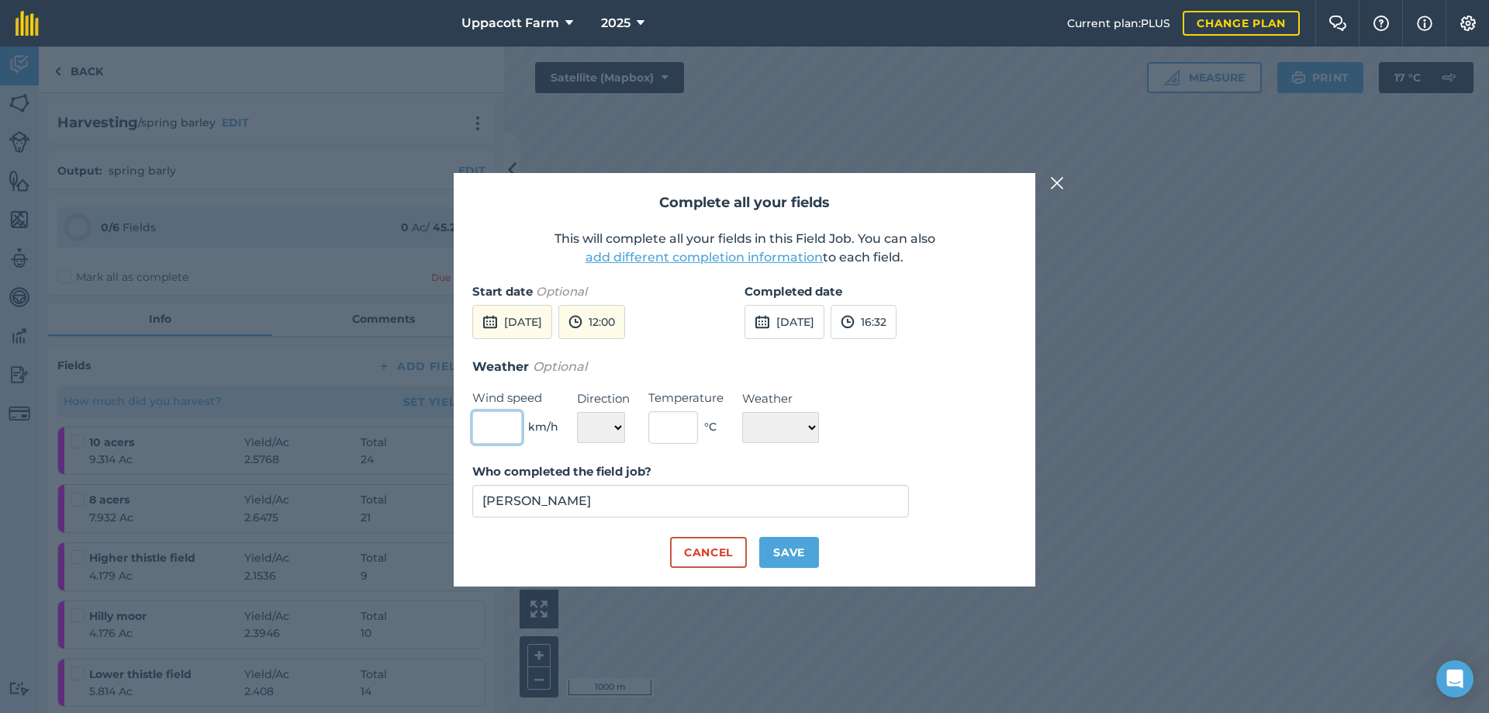
click at [482, 430] on input "text" at bounding box center [497, 427] width 50 height 33
type input "12"
click at [601, 430] on select "N NE E SE S SW W NW" at bounding box center [601, 427] width 48 height 31
select select "S"
click at [577, 412] on select "N NE E SE S SW W NW" at bounding box center [601, 427] width 48 height 31
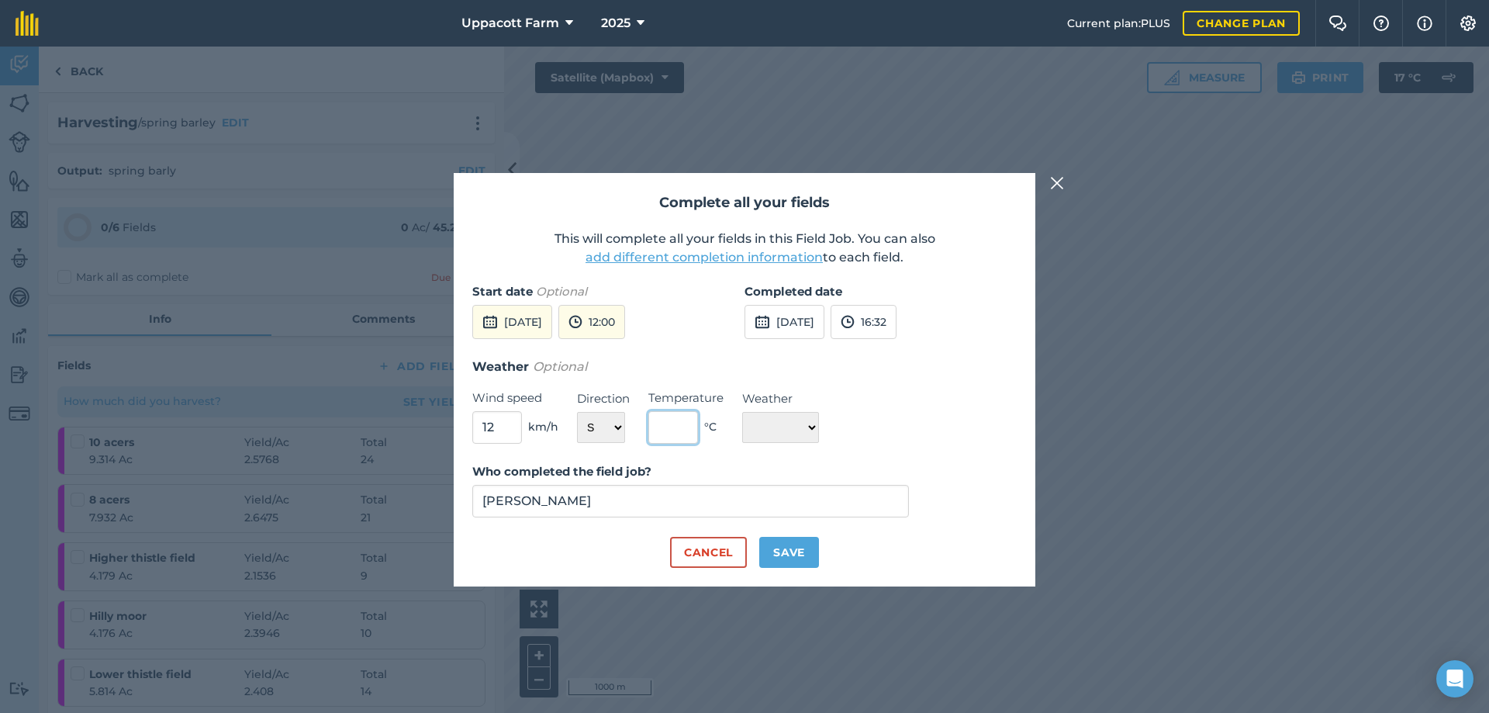
click at [669, 437] on input "text" at bounding box center [673, 427] width 50 height 33
type input "21"
click at [805, 423] on select "☀️ Sunny 🌧 Rainy ⛅️ Cloudy 🌨 Snow ❄️ Icy" at bounding box center [780, 427] width 77 height 31
click at [742, 412] on select "☀️ Sunny 🌧 Rainy ⛅️ Cloudy 🌨 Snow ❄️ Icy" at bounding box center [780, 427] width 77 height 31
click at [804, 432] on select "☀️ Sunny 🌧 Rainy ⛅️ Cloudy 🌨 Snow ❄️ Icy" at bounding box center [780, 427] width 77 height 31
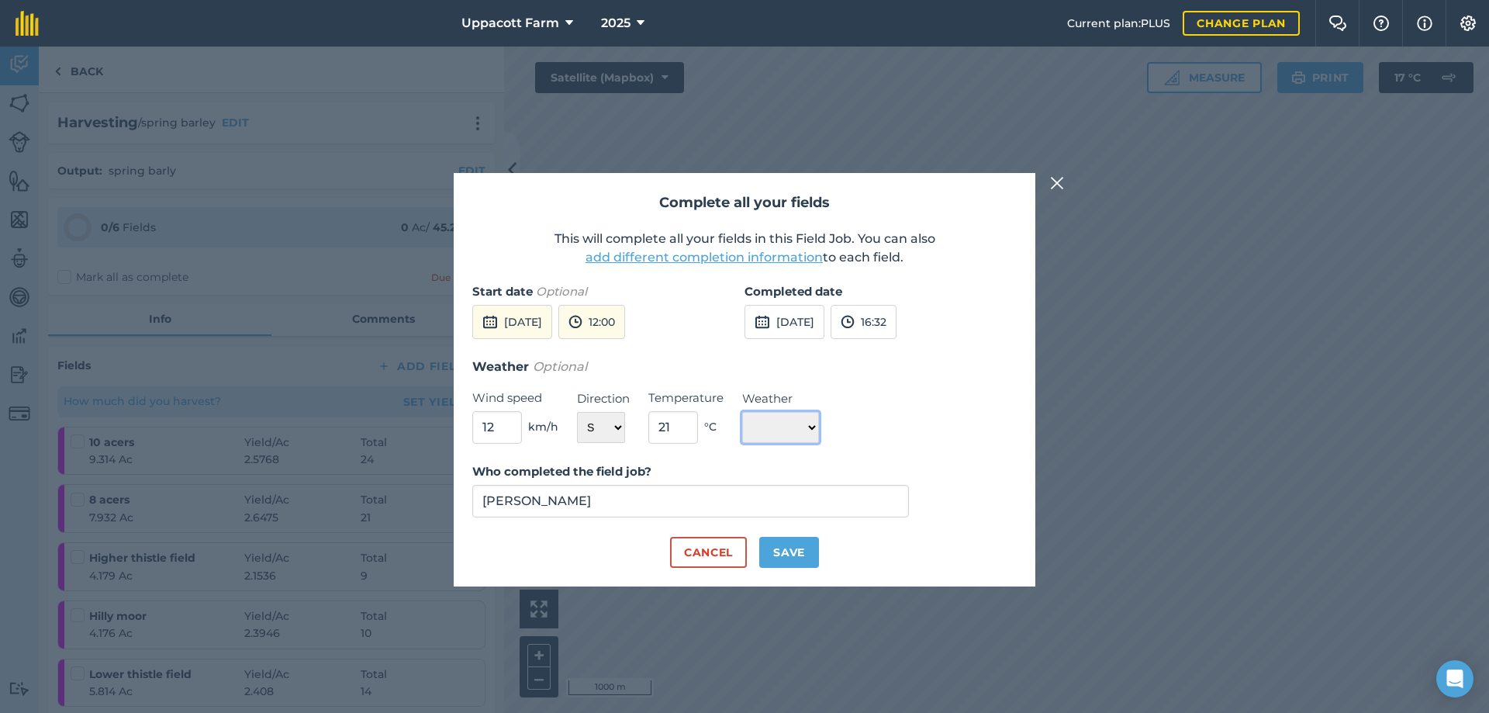
select select "Sunny"
click at [742, 412] on select "☀️ Sunny 🌧 Rainy ⛅️ Cloudy 🌨 Snow ❄️ Icy" at bounding box center [780, 427] width 77 height 31
click at [776, 546] on button "Save" at bounding box center [789, 552] width 60 height 31
checkbox input "true"
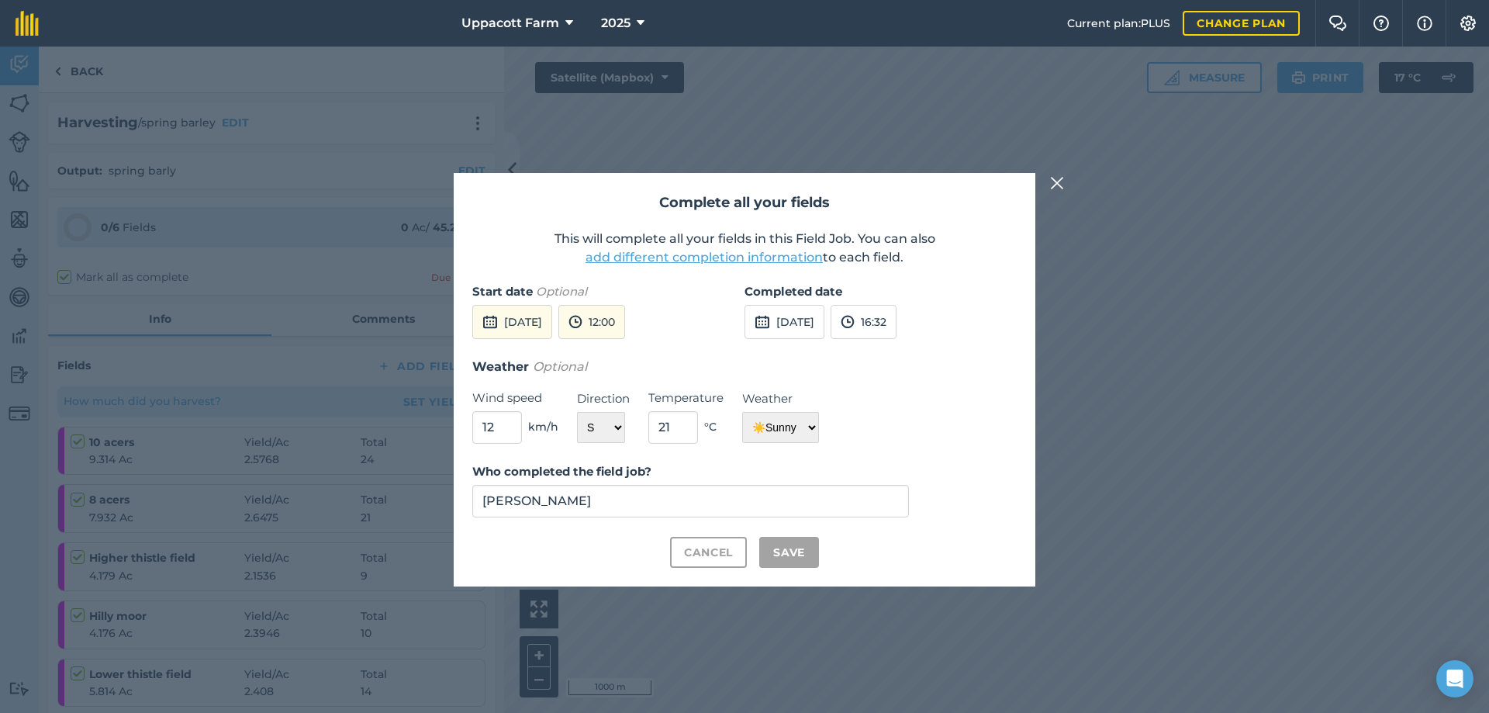
checkbox input "true"
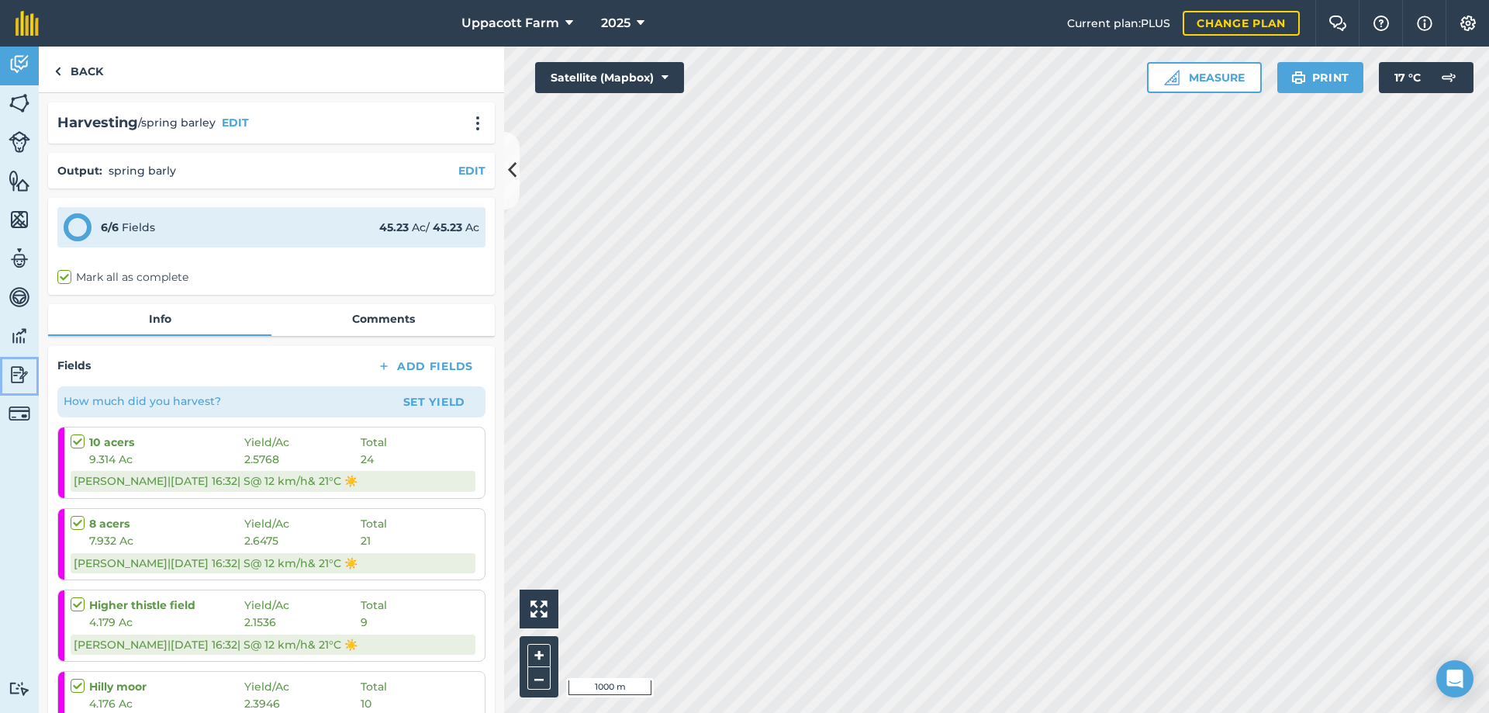
click at [13, 372] on img at bounding box center [20, 374] width 22 height 23
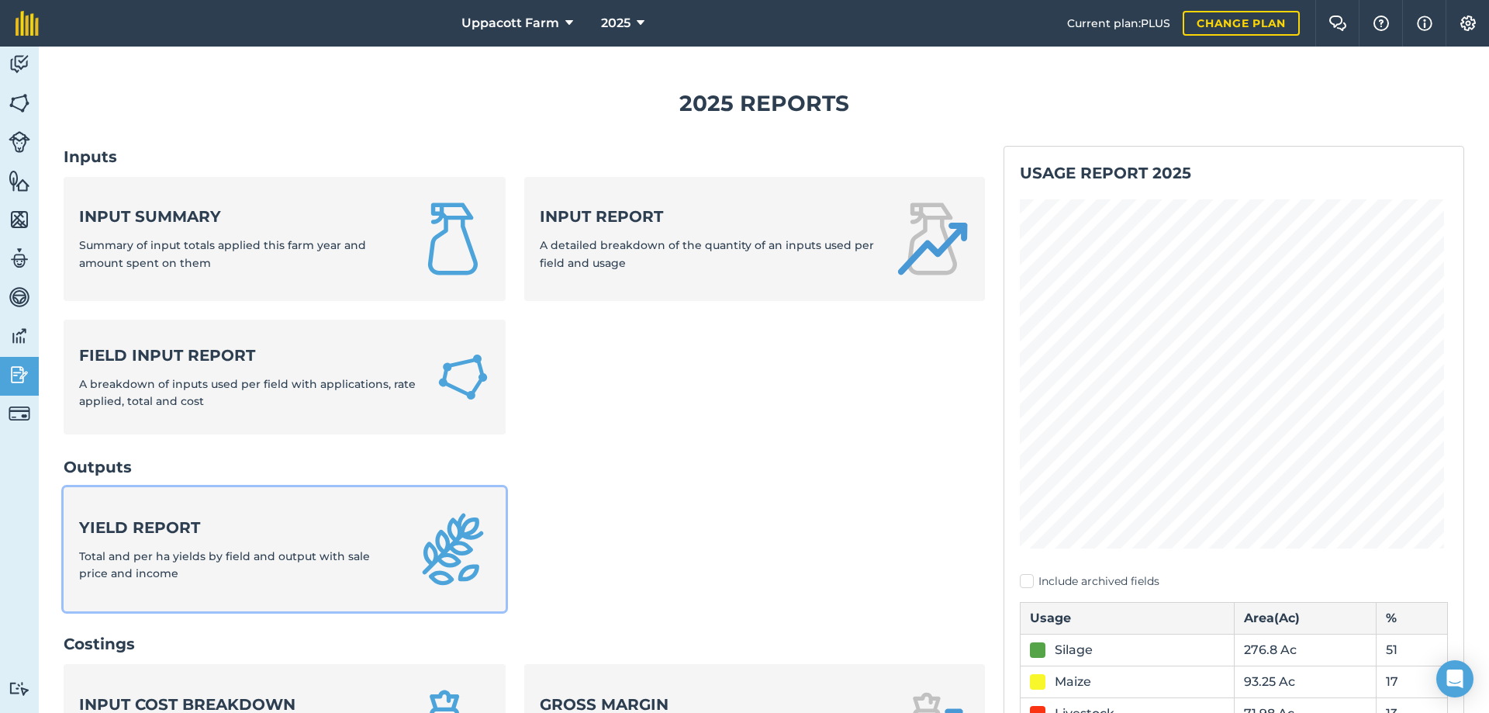
click at [216, 519] on strong "Yield report" at bounding box center [238, 528] width 318 height 22
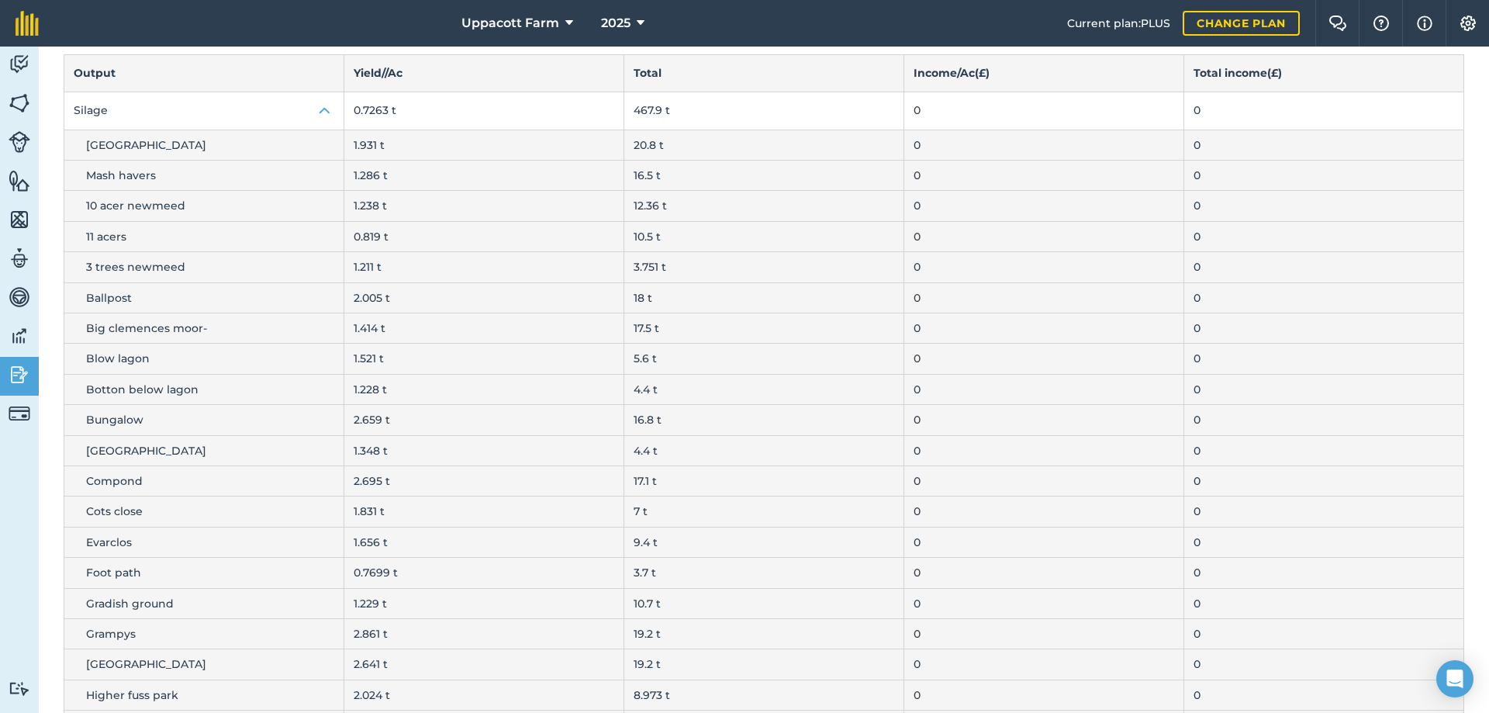
scroll to position [130, 0]
click at [316, 116] on img at bounding box center [325, 108] width 19 height 19
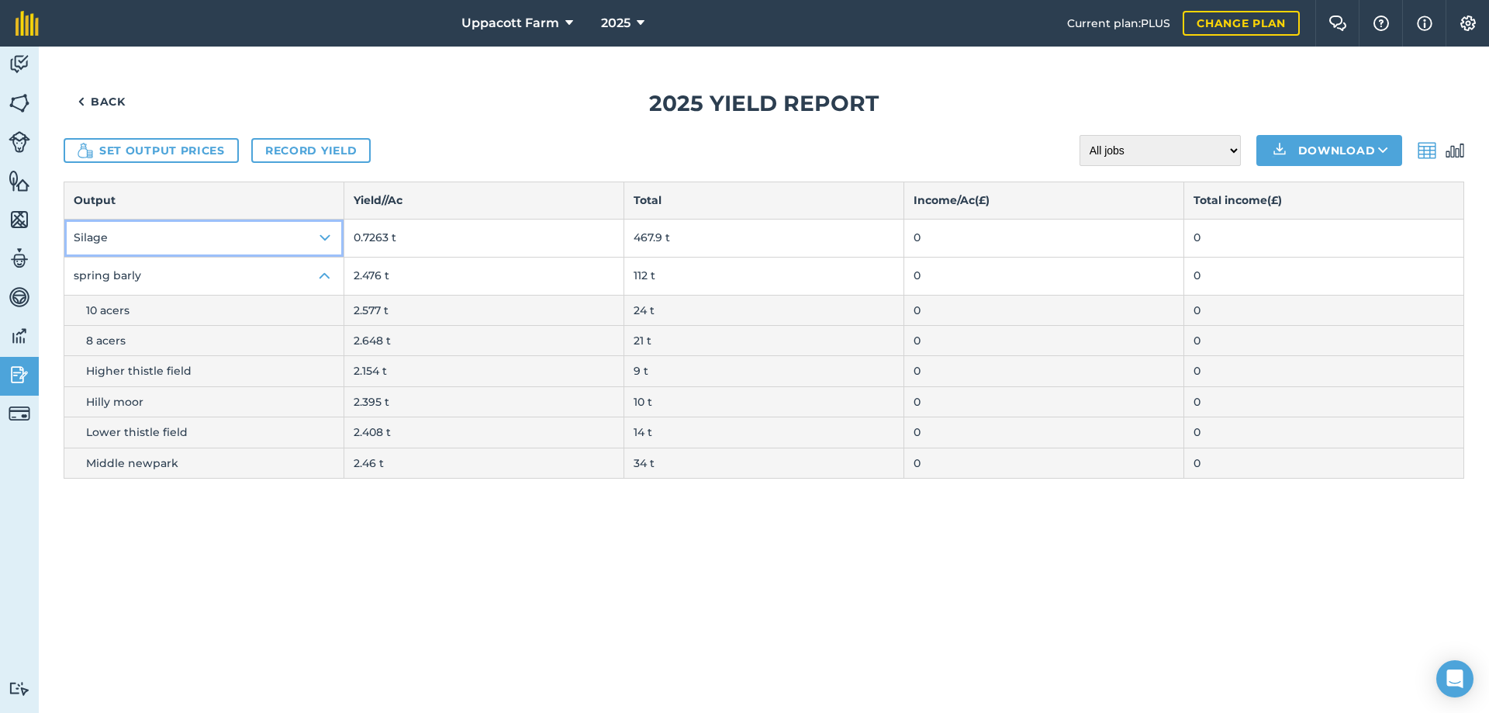
scroll to position [0, 0]
click at [92, 104] on link "Back" at bounding box center [102, 101] width 76 height 31
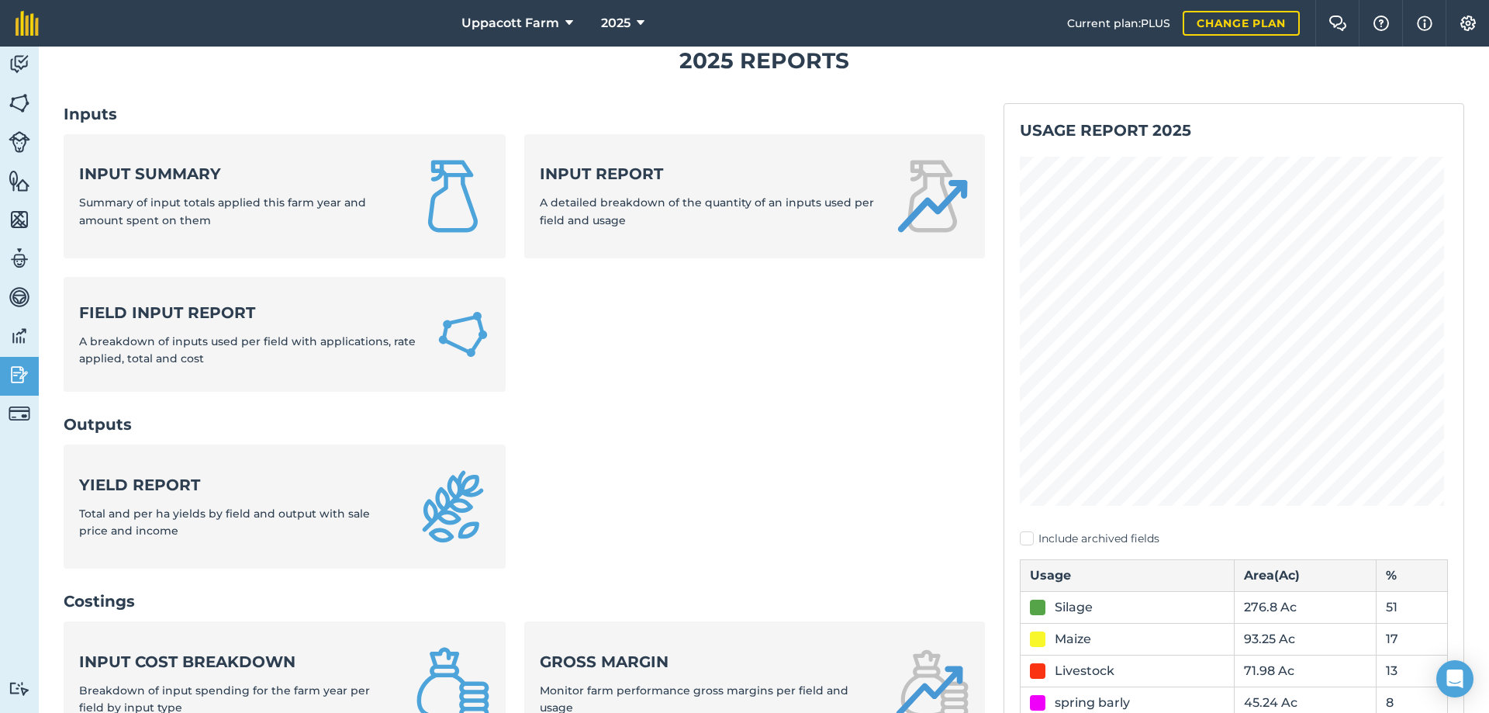
scroll to position [181, 0]
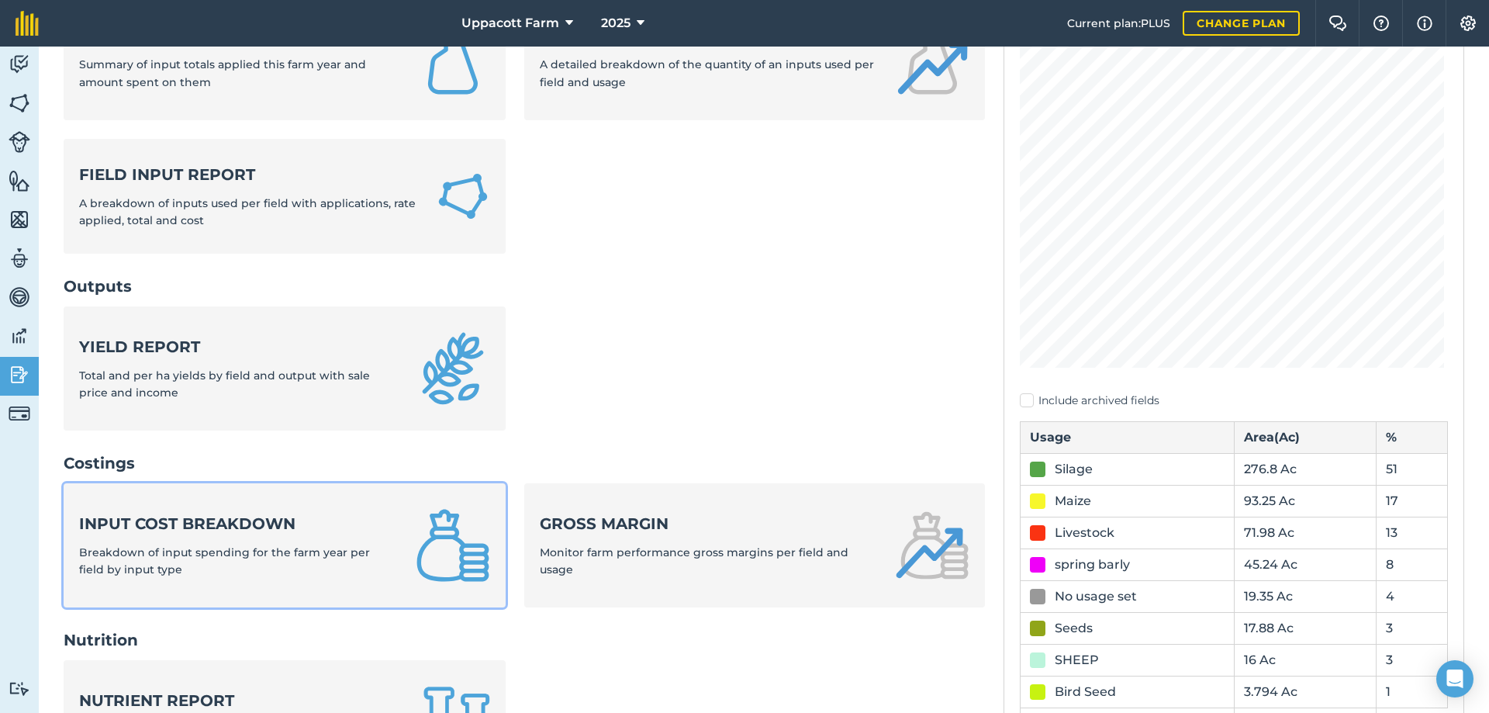
click at [376, 538] on div "Input cost breakdown Breakdown of input spending for the farm year per field by…" at bounding box center [238, 546] width 318 height 66
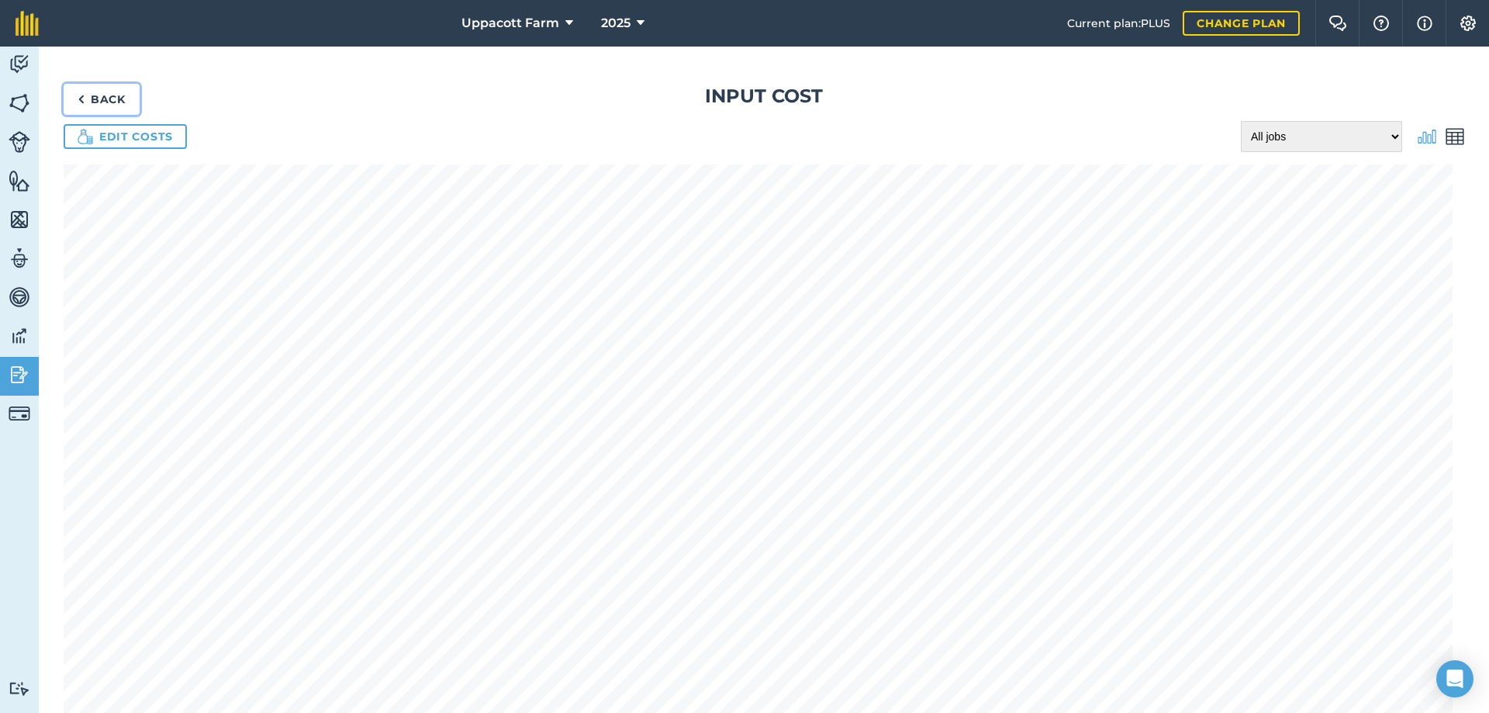
click at [91, 105] on link "Back" at bounding box center [102, 99] width 76 height 31
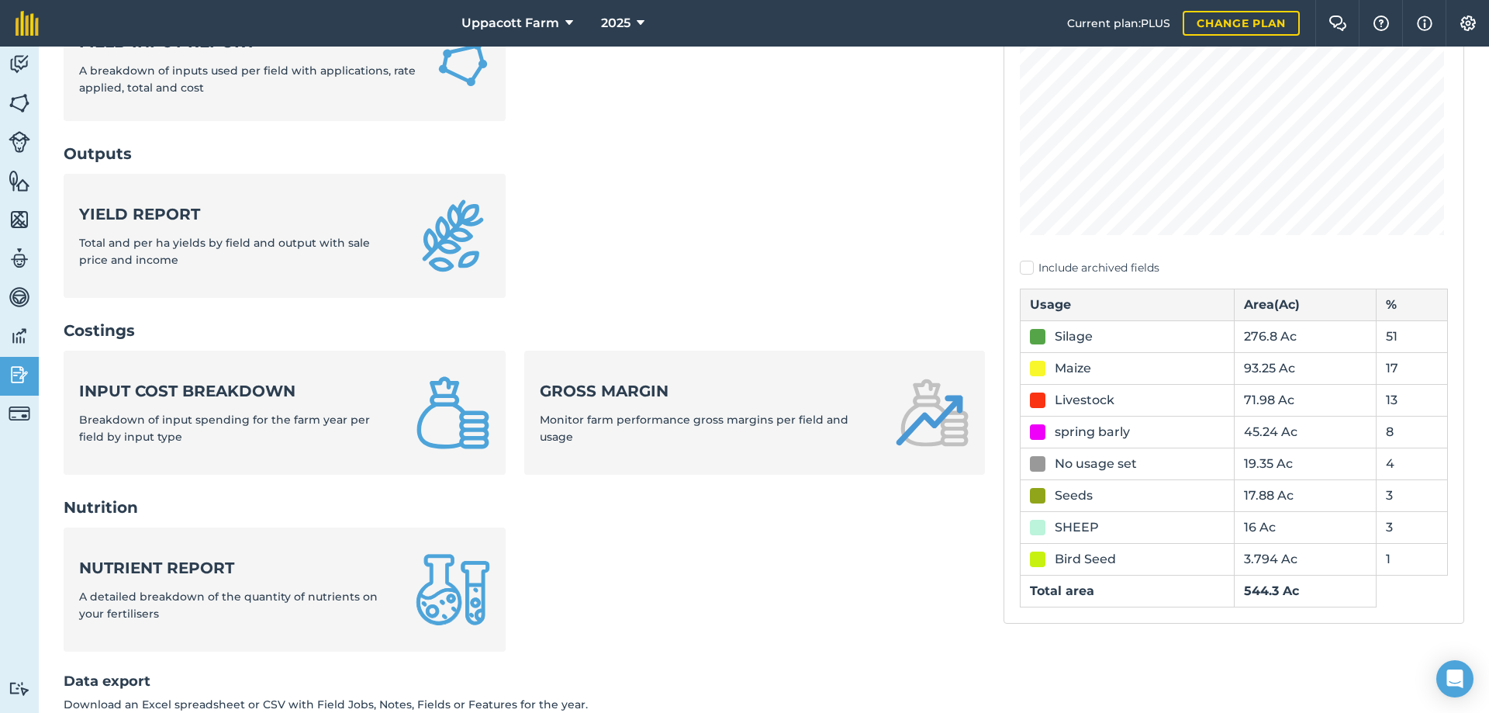
scroll to position [336, 0]
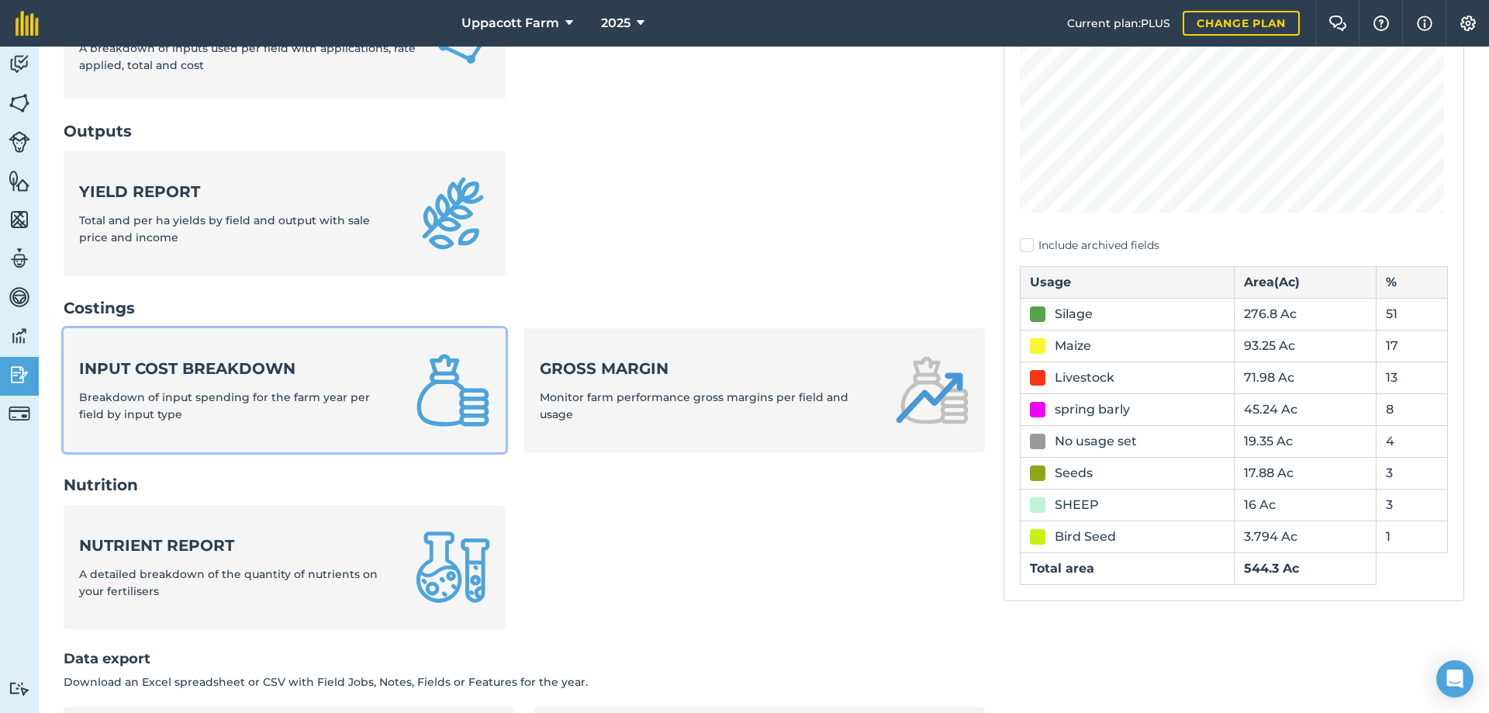
click at [269, 419] on div "Input cost breakdown Breakdown of input spending for the farm year per field by…" at bounding box center [238, 391] width 318 height 66
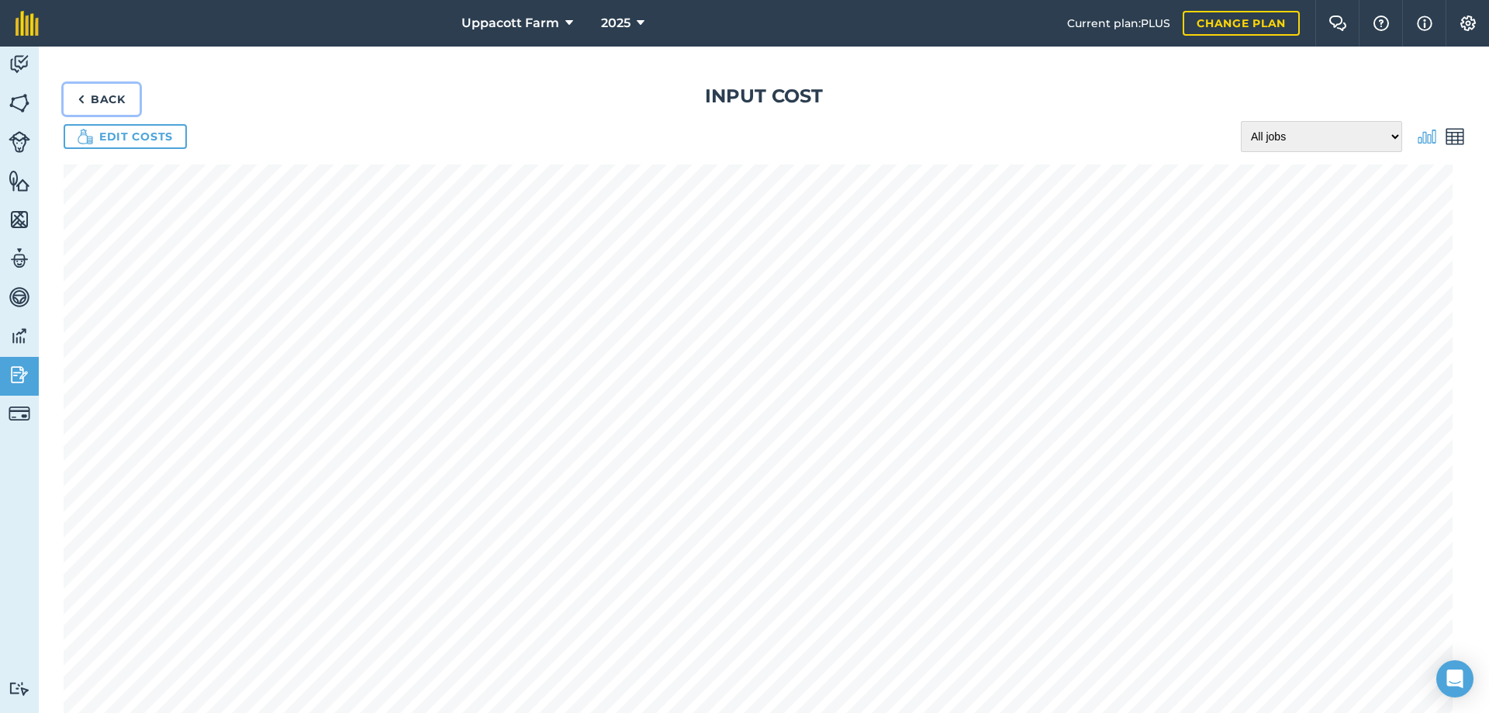
click at [117, 109] on link "Back" at bounding box center [102, 99] width 76 height 31
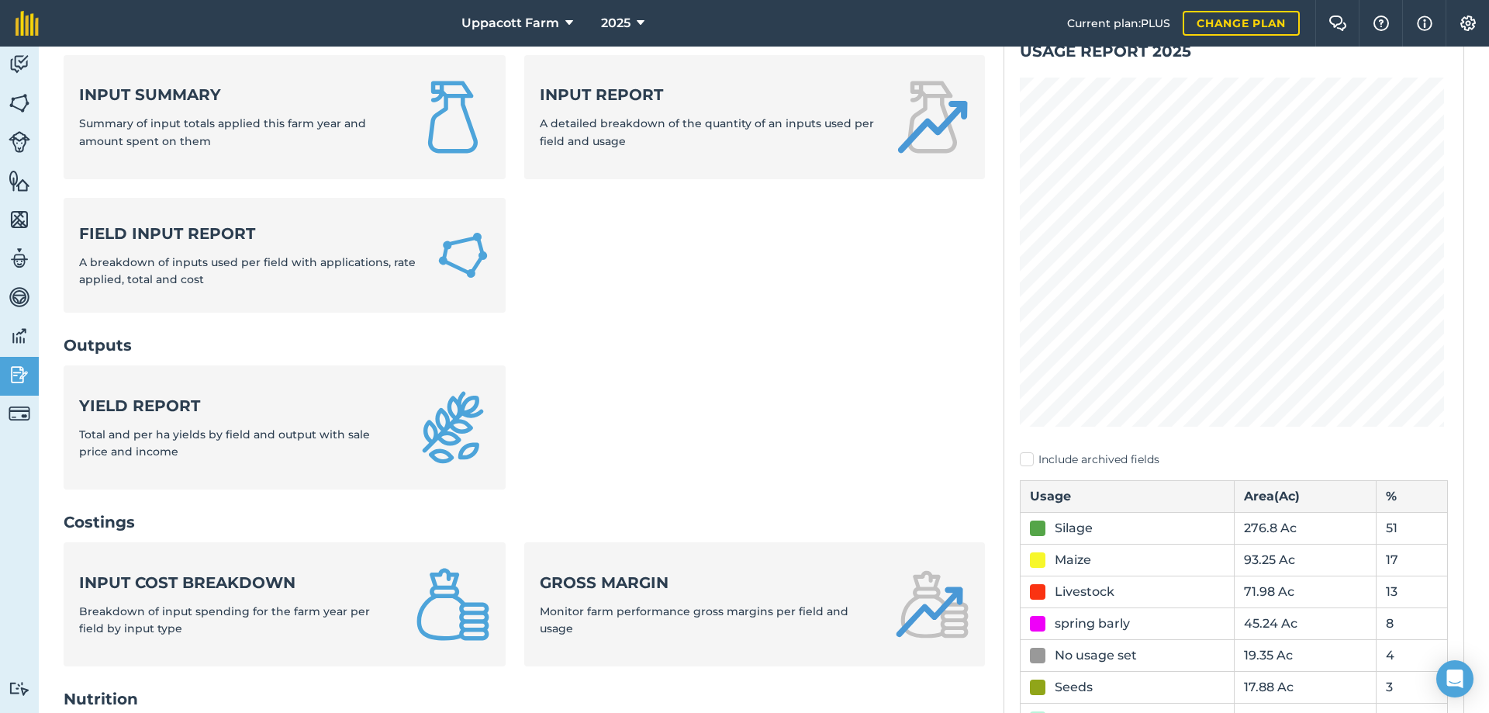
scroll to position [155, 0]
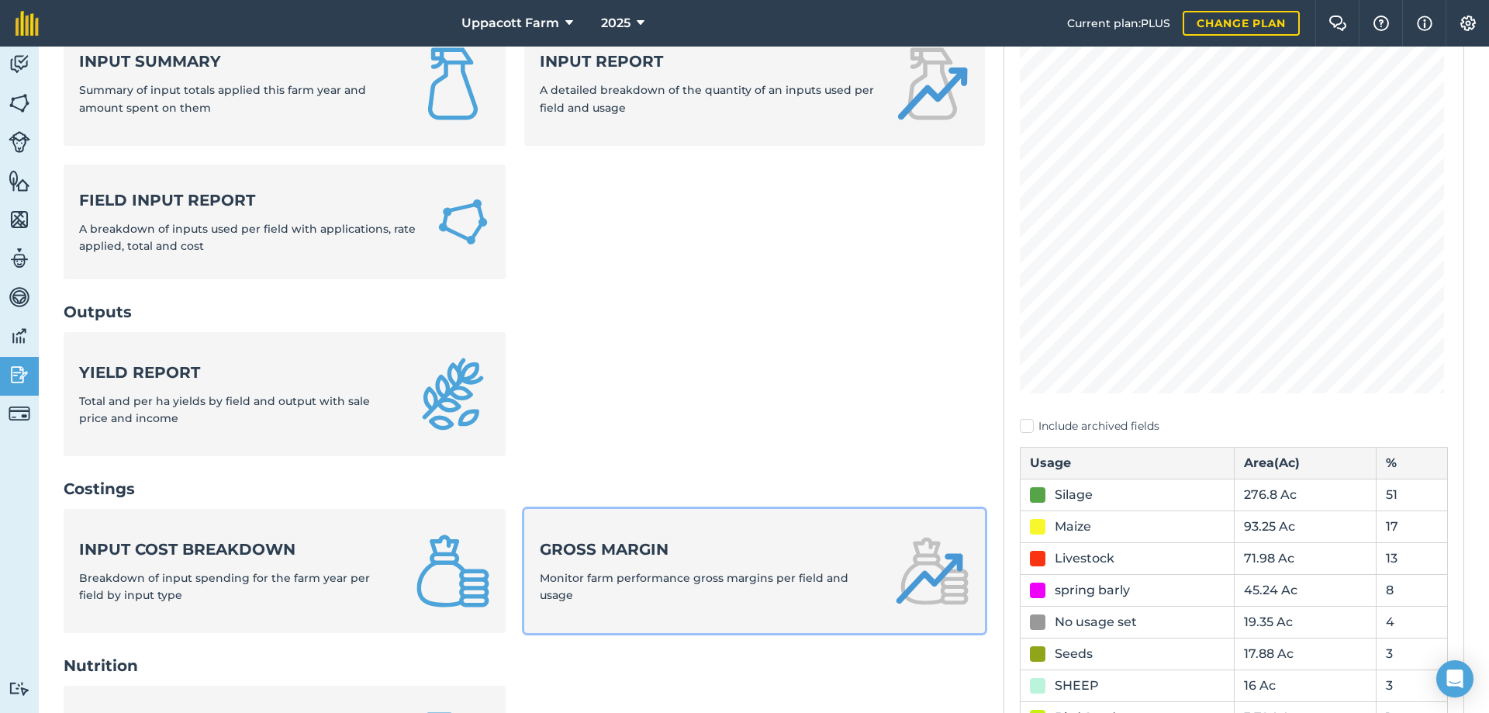
click at [714, 561] on div "Gross margin Monitor farm performance gross margins per field and usage" at bounding box center [708, 571] width 337 height 66
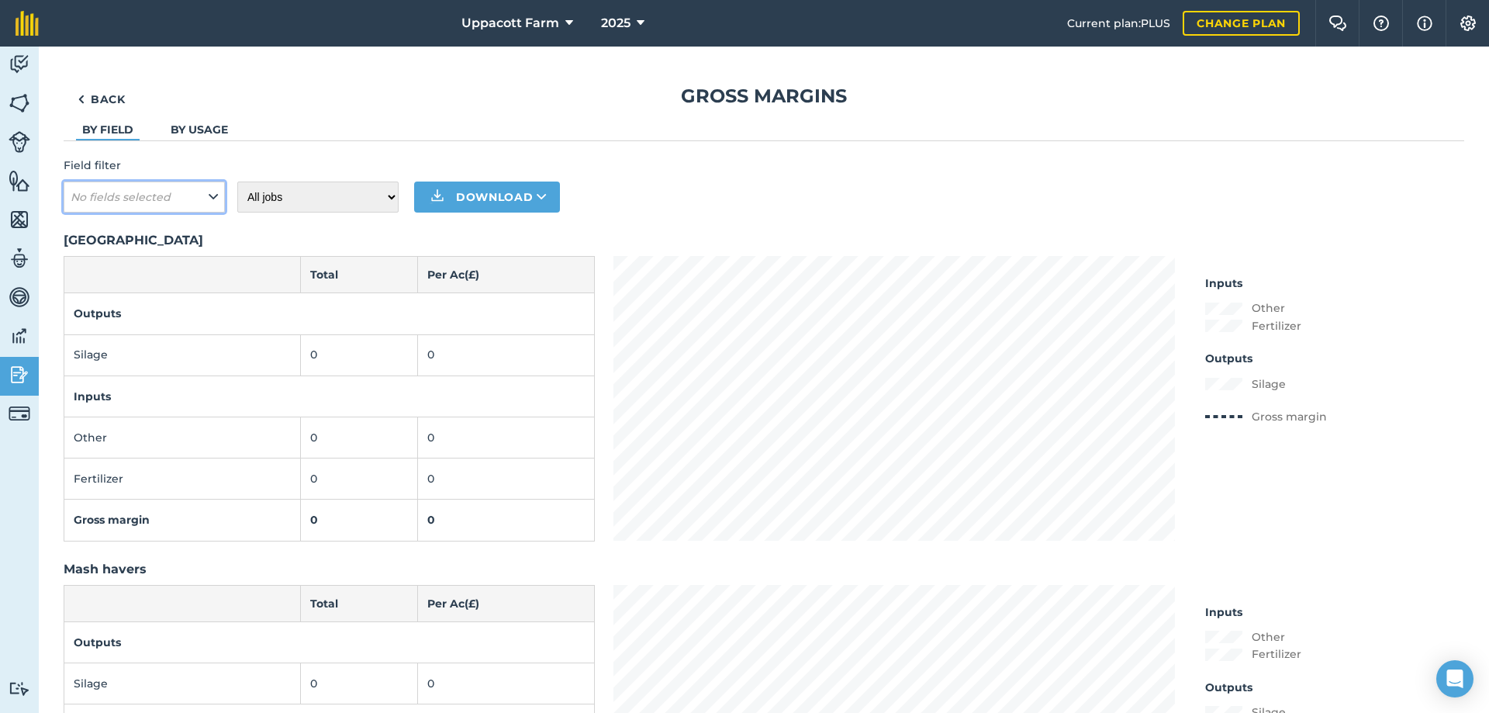
click at [200, 197] on button "No fields selected" at bounding box center [144, 196] width 161 height 31
click at [199, 193] on button "No fields selected" at bounding box center [144, 196] width 161 height 31
drag, startPoint x: 219, startPoint y: 130, endPoint x: 210, endPoint y: 134, distance: 9.7
click at [217, 131] on link "By usage" at bounding box center [199, 130] width 57 height 14
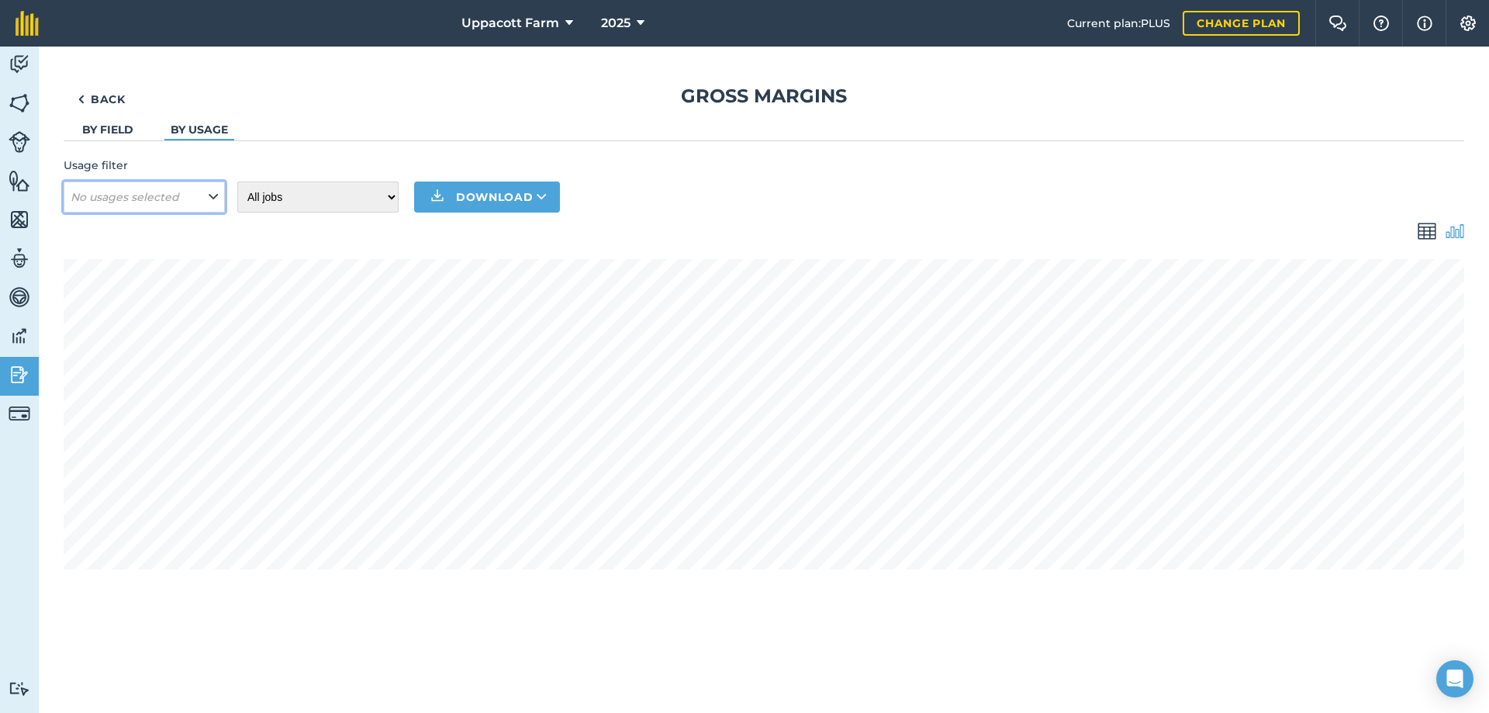
click at [219, 181] on button "No usages selected" at bounding box center [144, 196] width 161 height 31
click at [115, 116] on div "Back Gross margins By field By usage Usage filter No usages selected Apply Clea…" at bounding box center [764, 327] width 1401 height 486
click at [109, 89] on link "Back" at bounding box center [102, 99] width 76 height 31
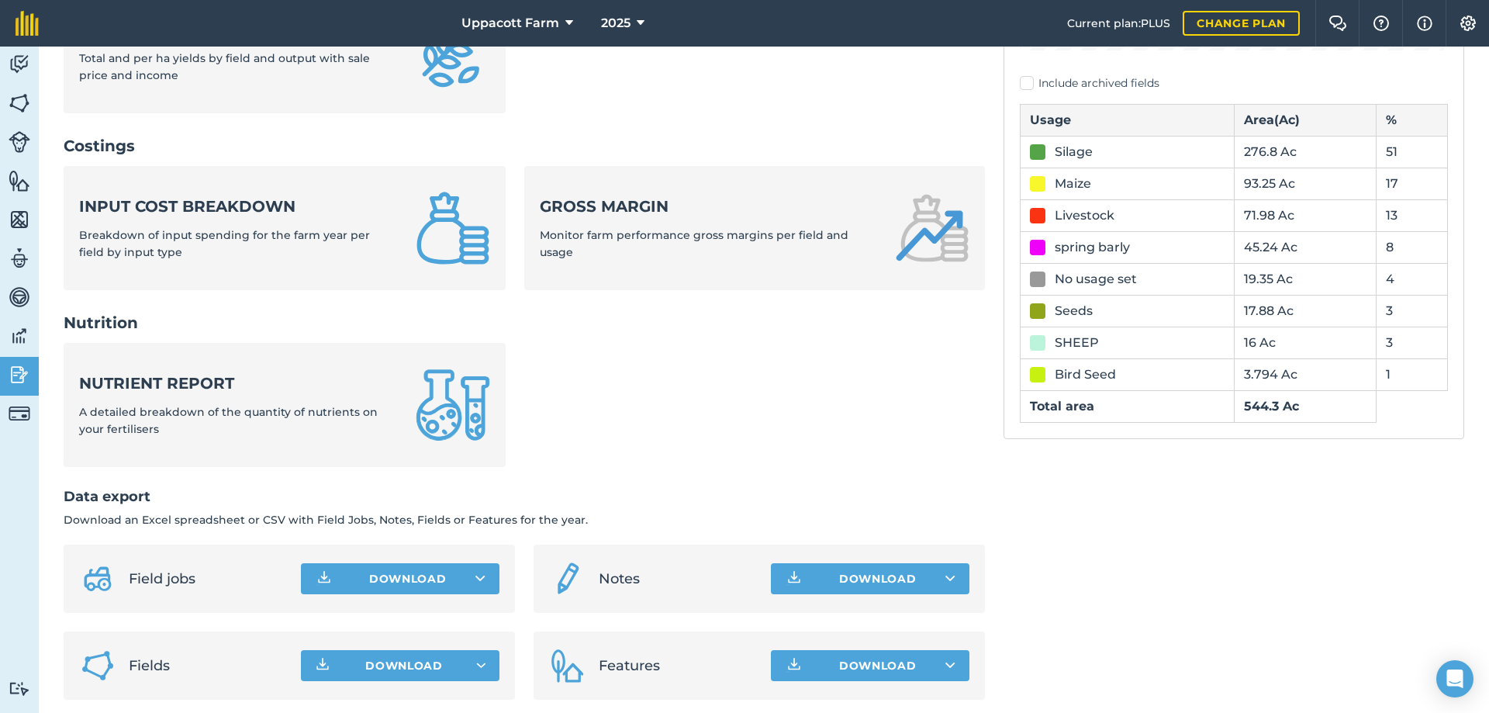
scroll to position [510, 0]
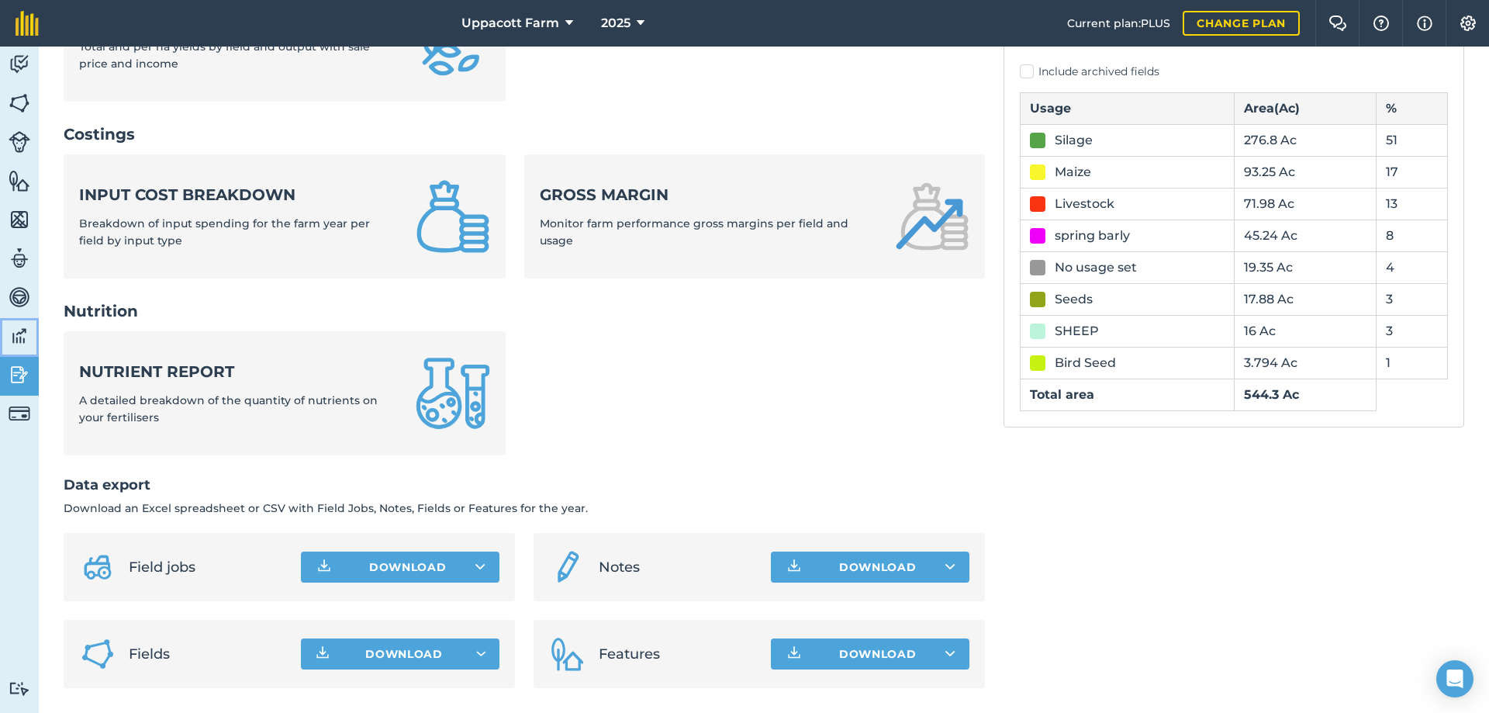
click at [13, 330] on img at bounding box center [20, 335] width 22 height 23
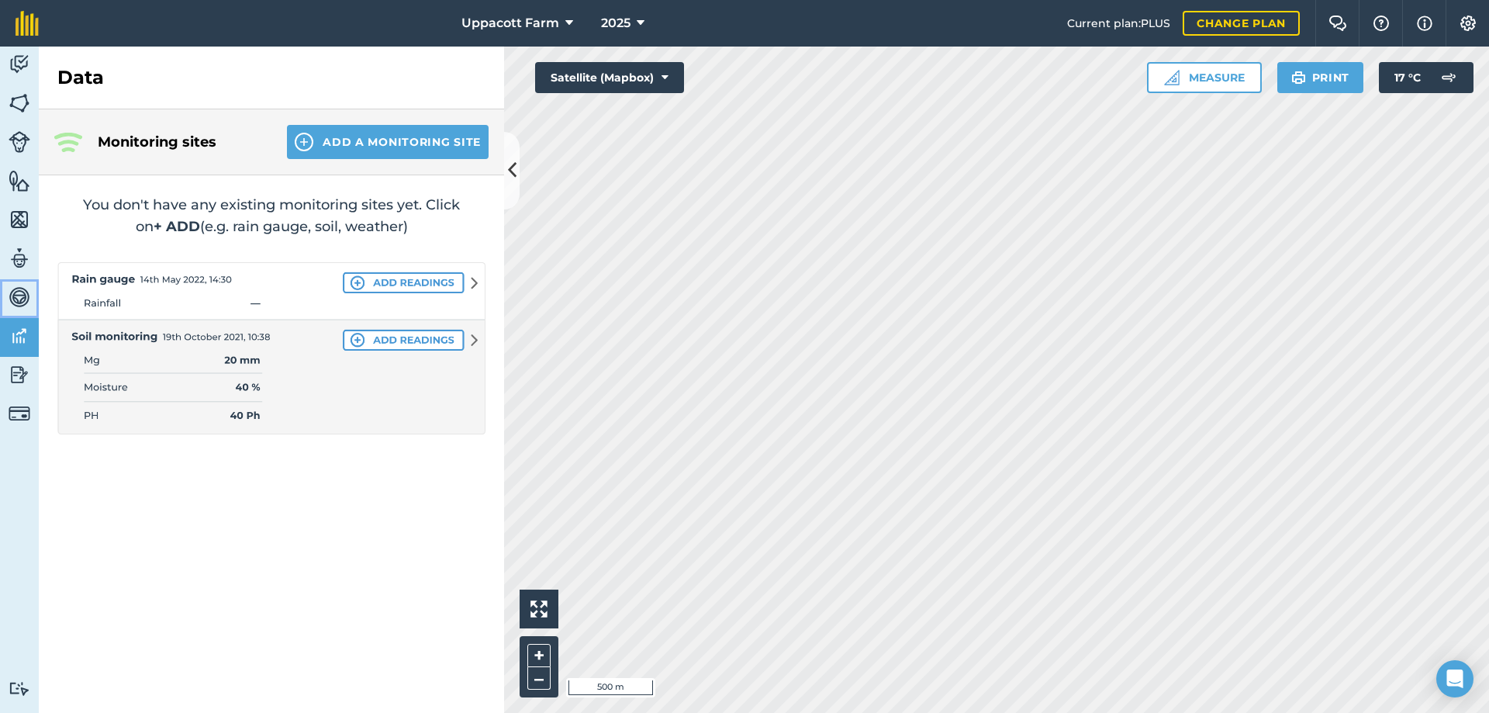
click at [18, 302] on img at bounding box center [20, 296] width 22 height 23
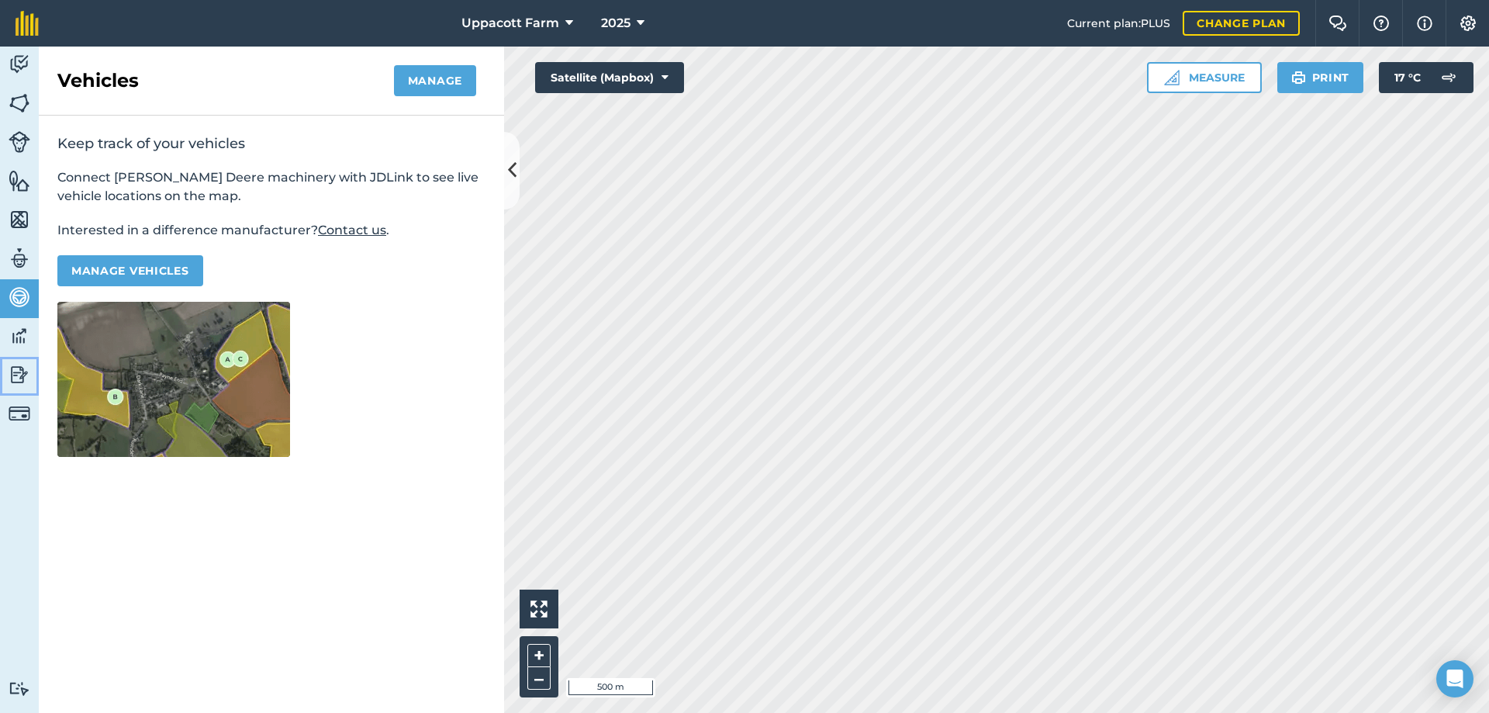
click at [11, 377] on img at bounding box center [20, 374] width 22 height 23
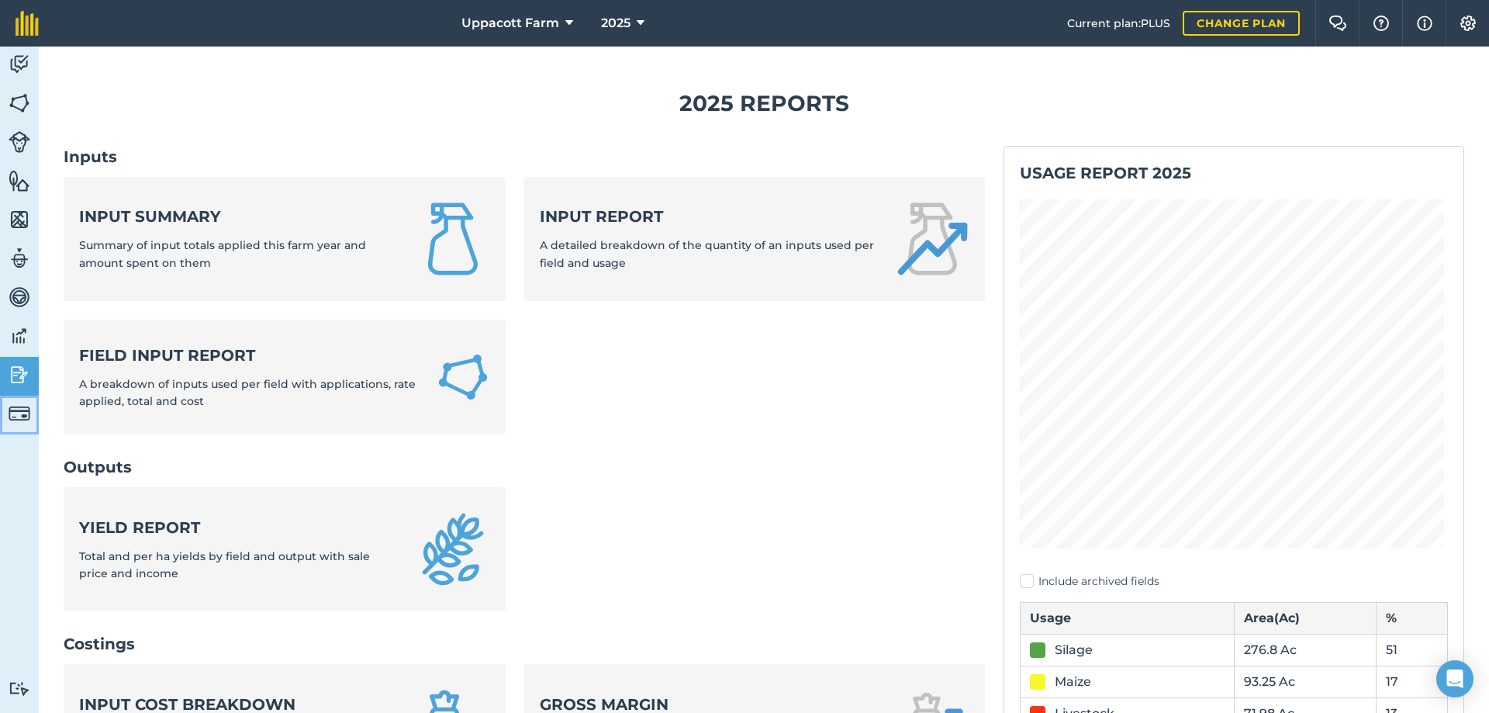
click at [22, 429] on link "Billing" at bounding box center [19, 415] width 39 height 39
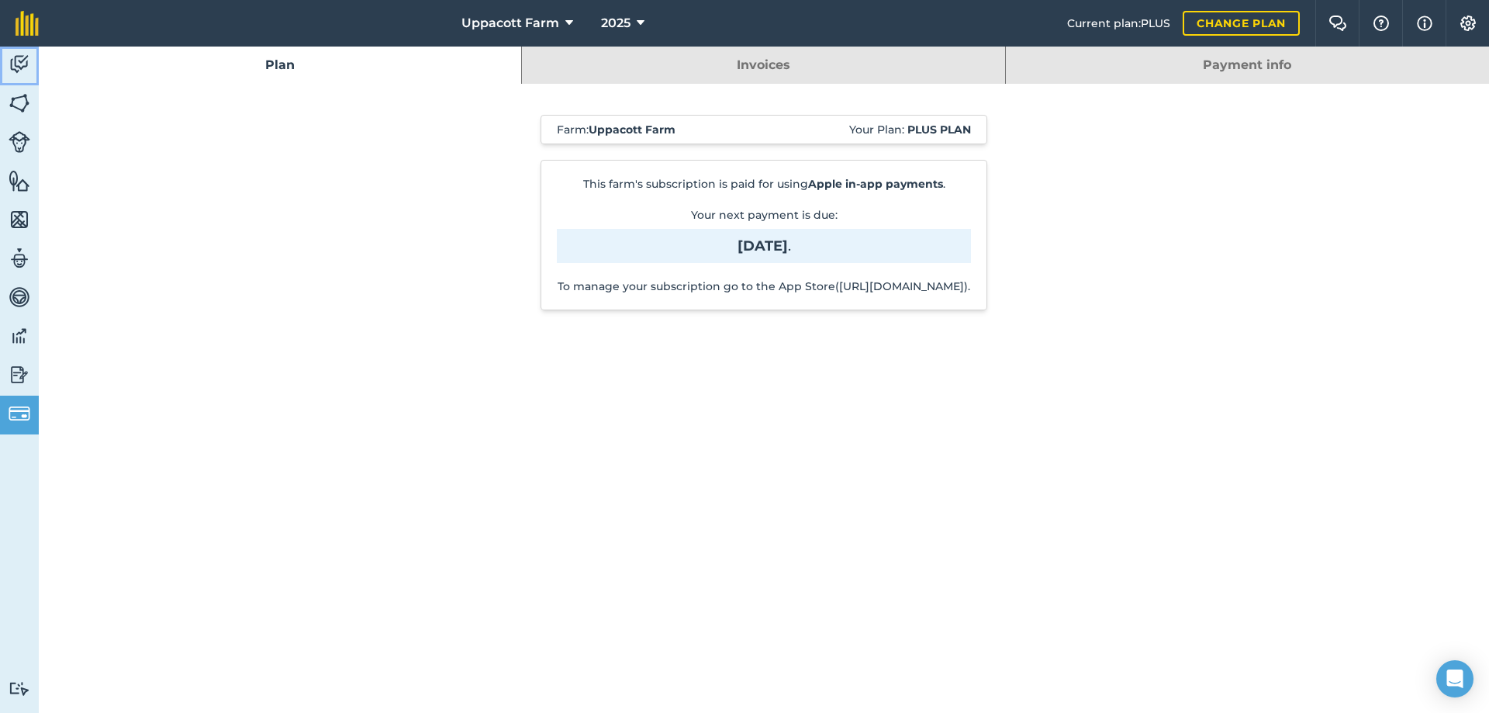
click at [19, 68] on img at bounding box center [20, 64] width 22 height 23
